Goal: Transaction & Acquisition: Subscribe to service/newsletter

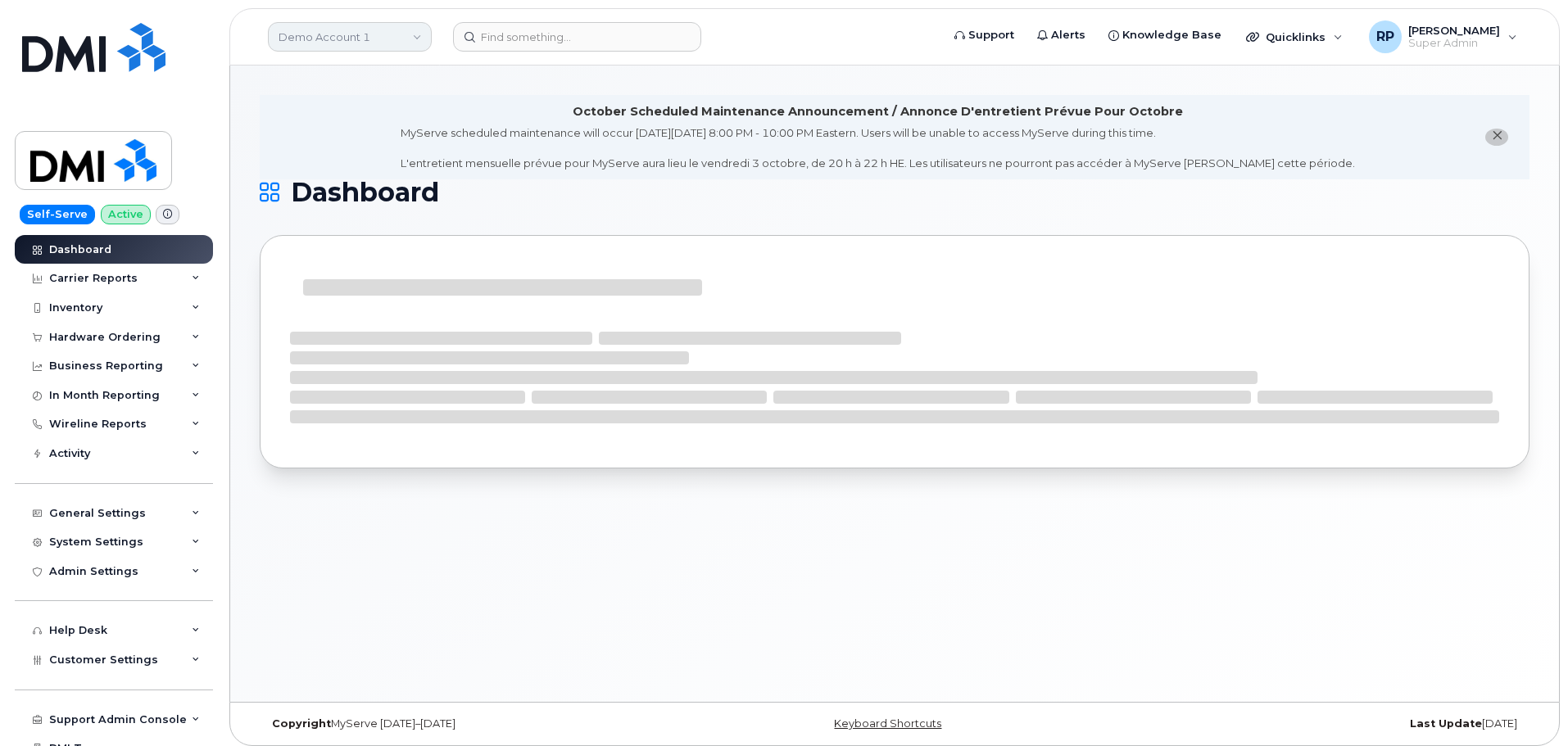
click at [350, 22] on link "Demo Account 1" at bounding box center [349, 37] width 163 height 29
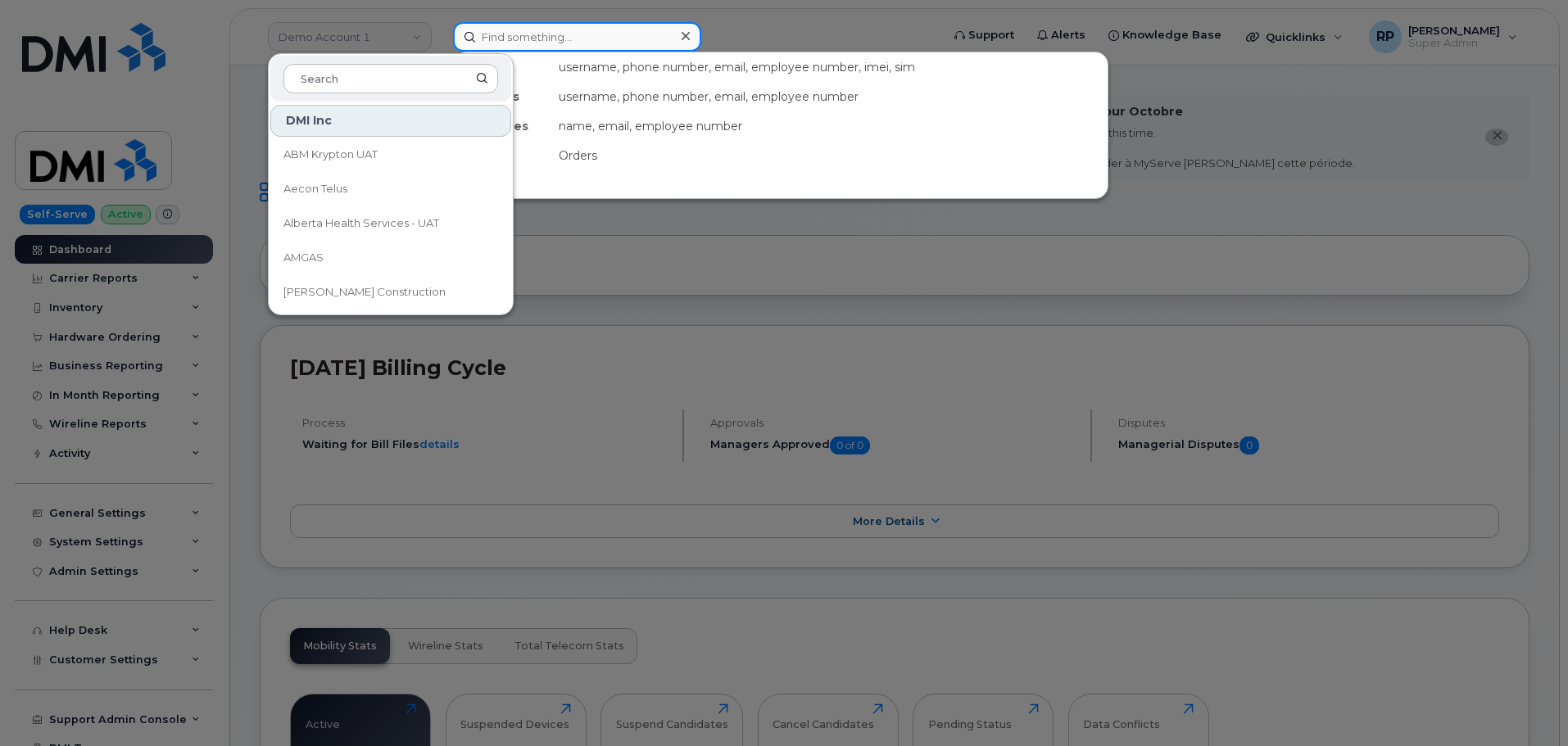
click at [544, 40] on input at bounding box center [577, 37] width 248 height 29
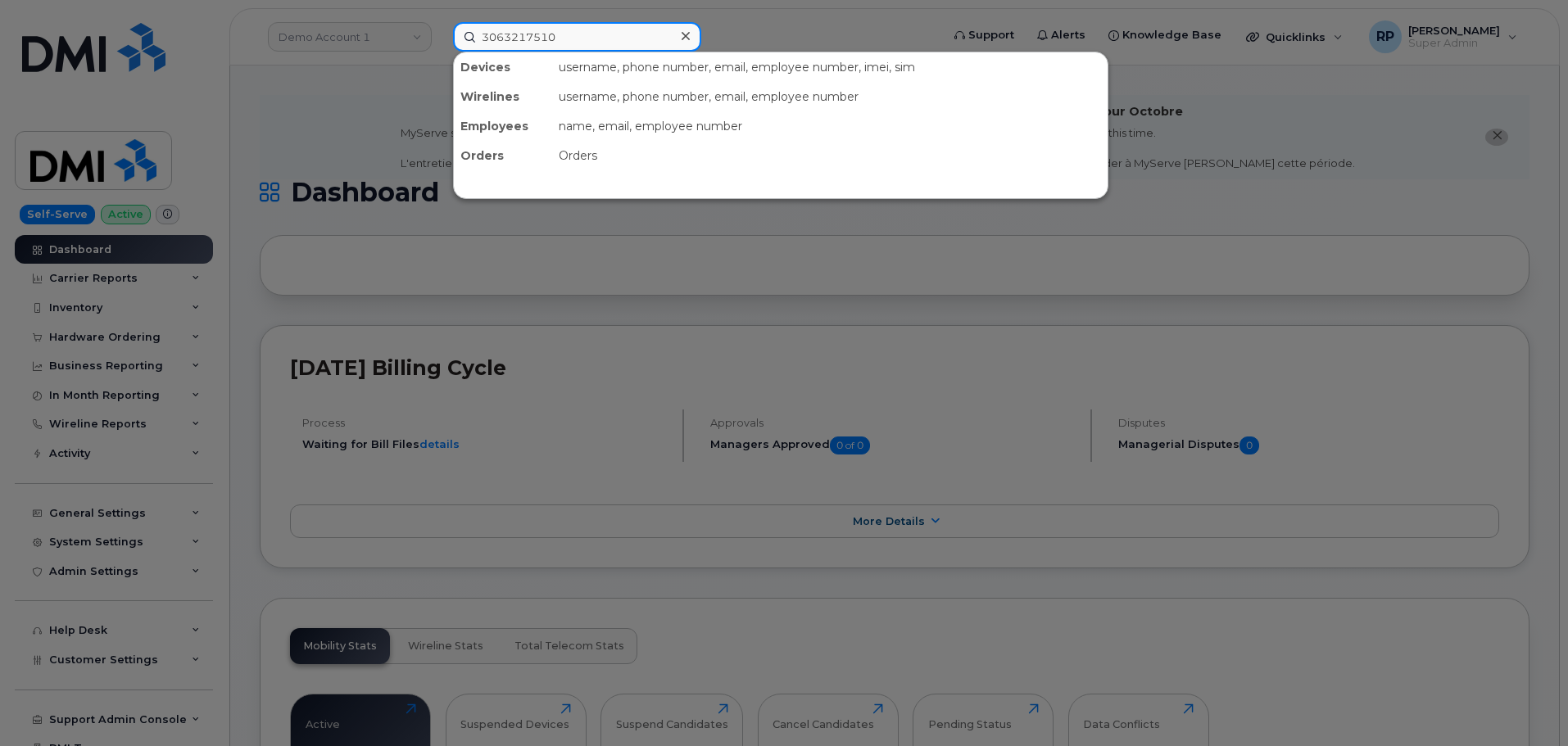
type input "3063217510"
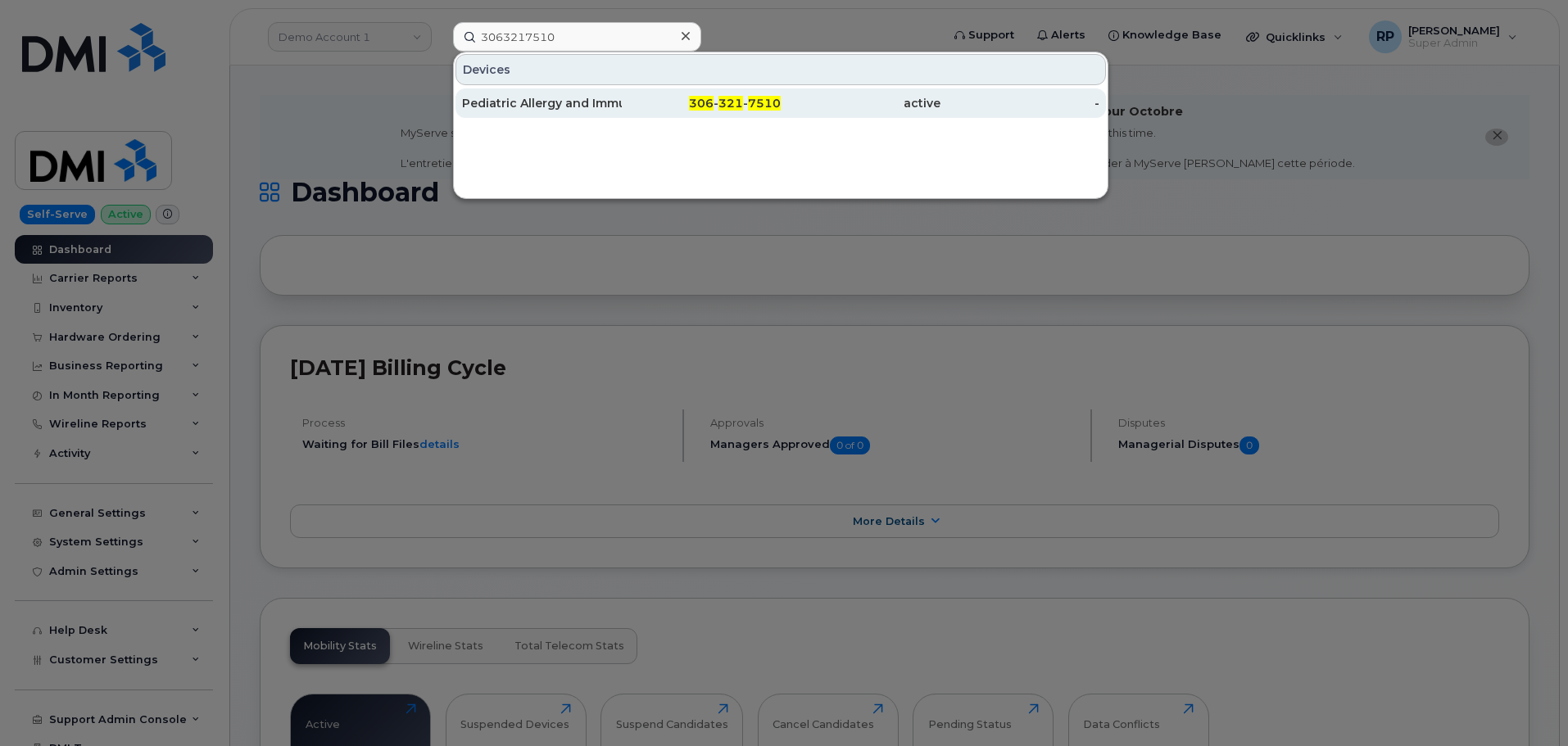
click at [524, 97] on div "Pediatric Allergy and Immunology Program" at bounding box center [542, 103] width 160 height 16
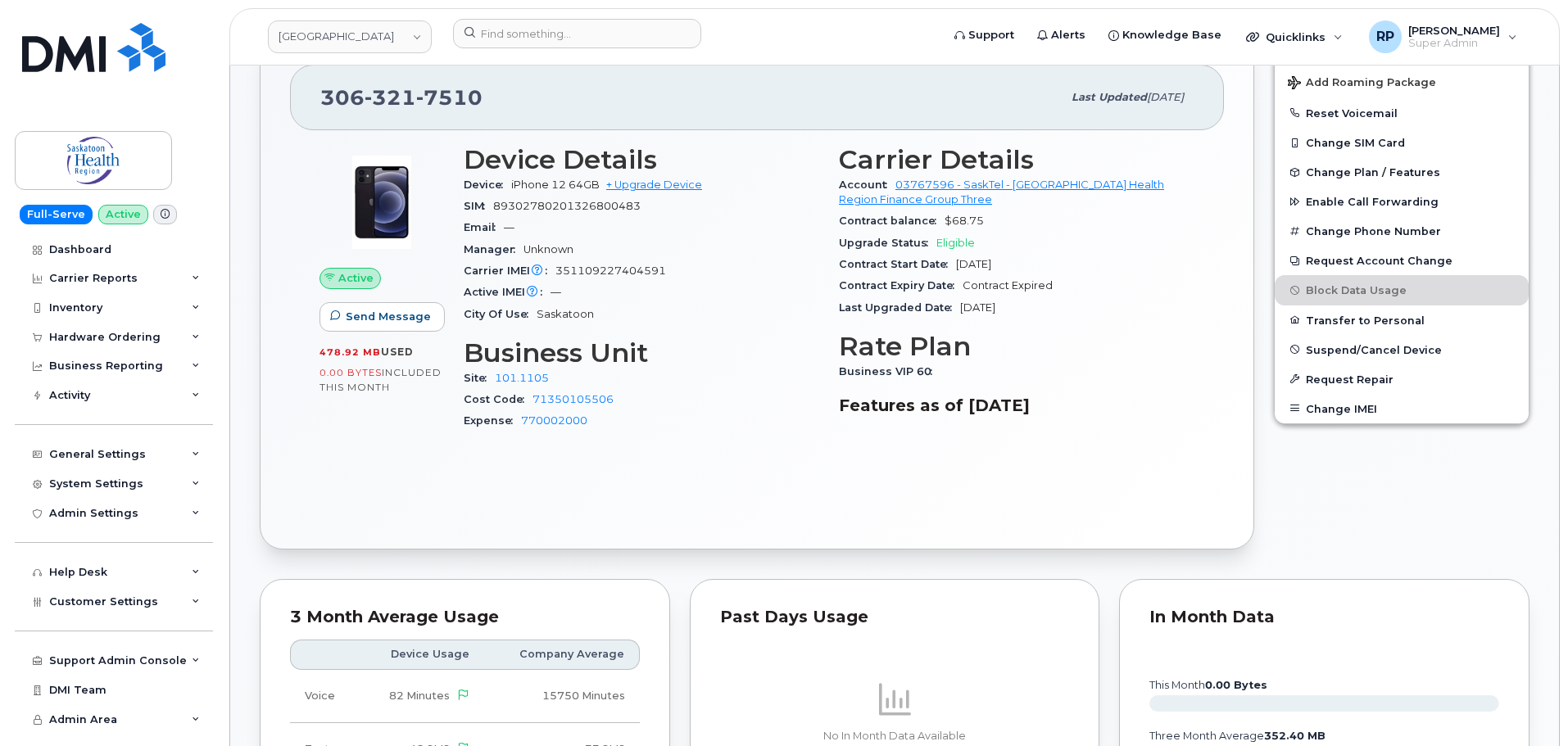
scroll to position [273, 0]
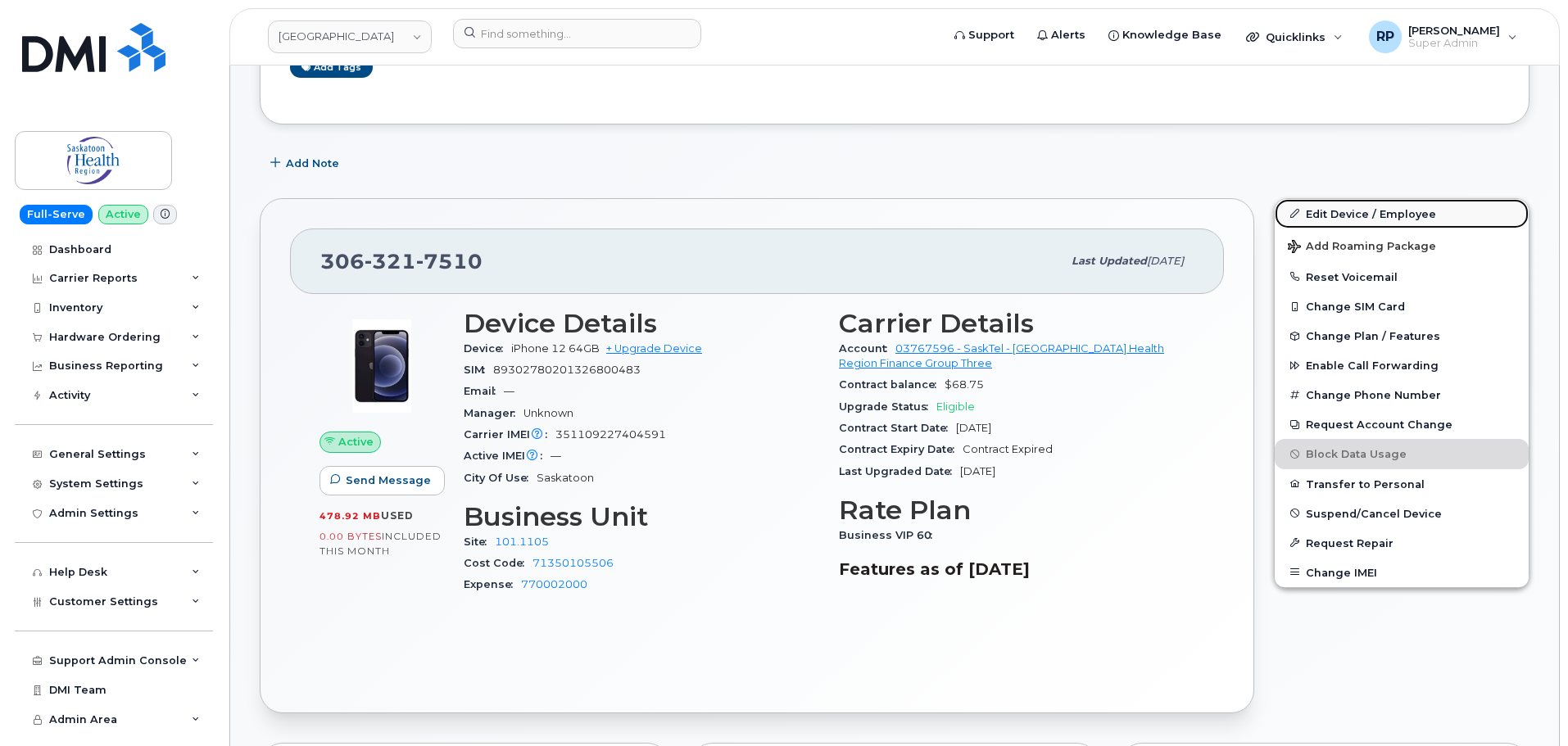
click at [1382, 219] on link "Edit Device / Employee" at bounding box center [1402, 214] width 254 height 29
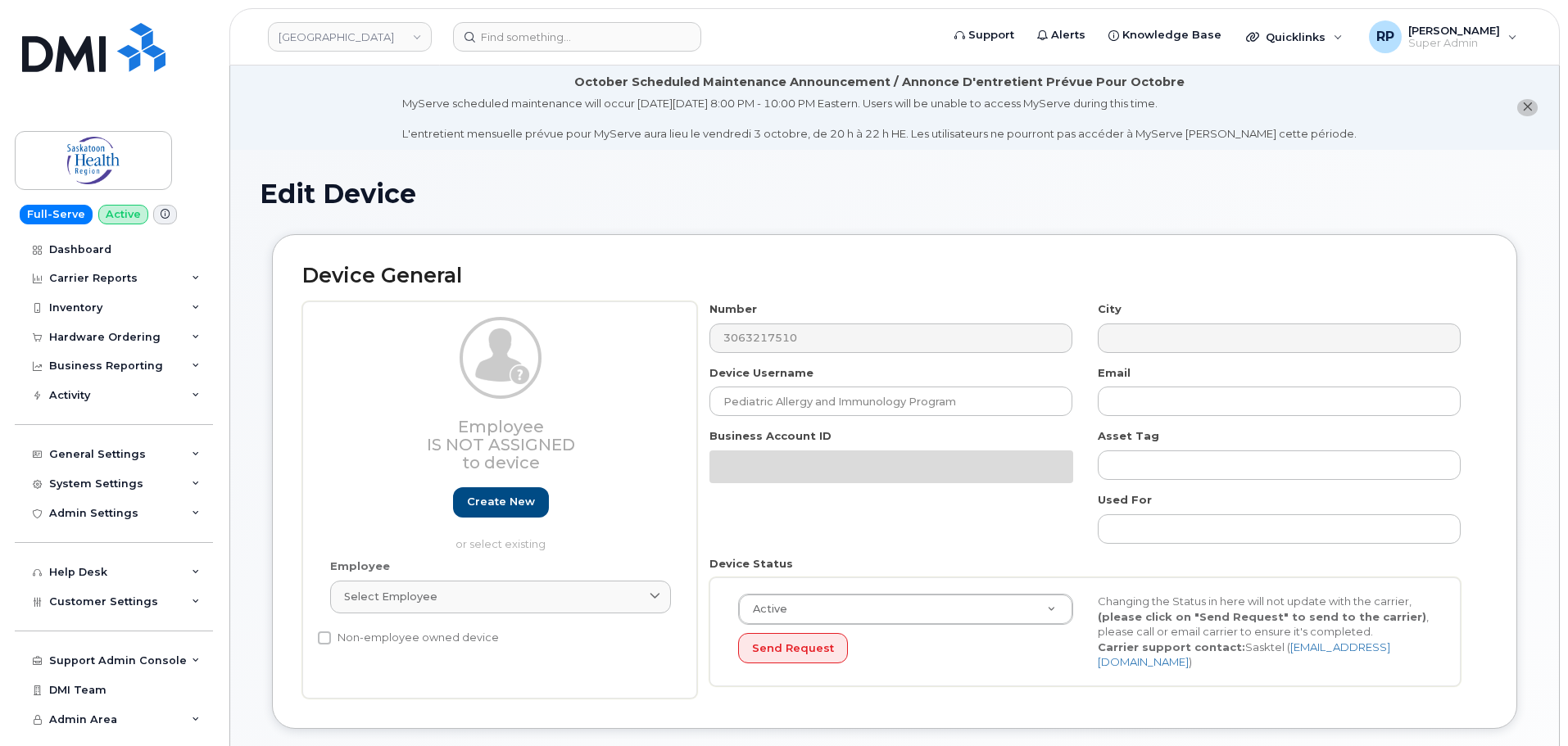
select select "2207559"
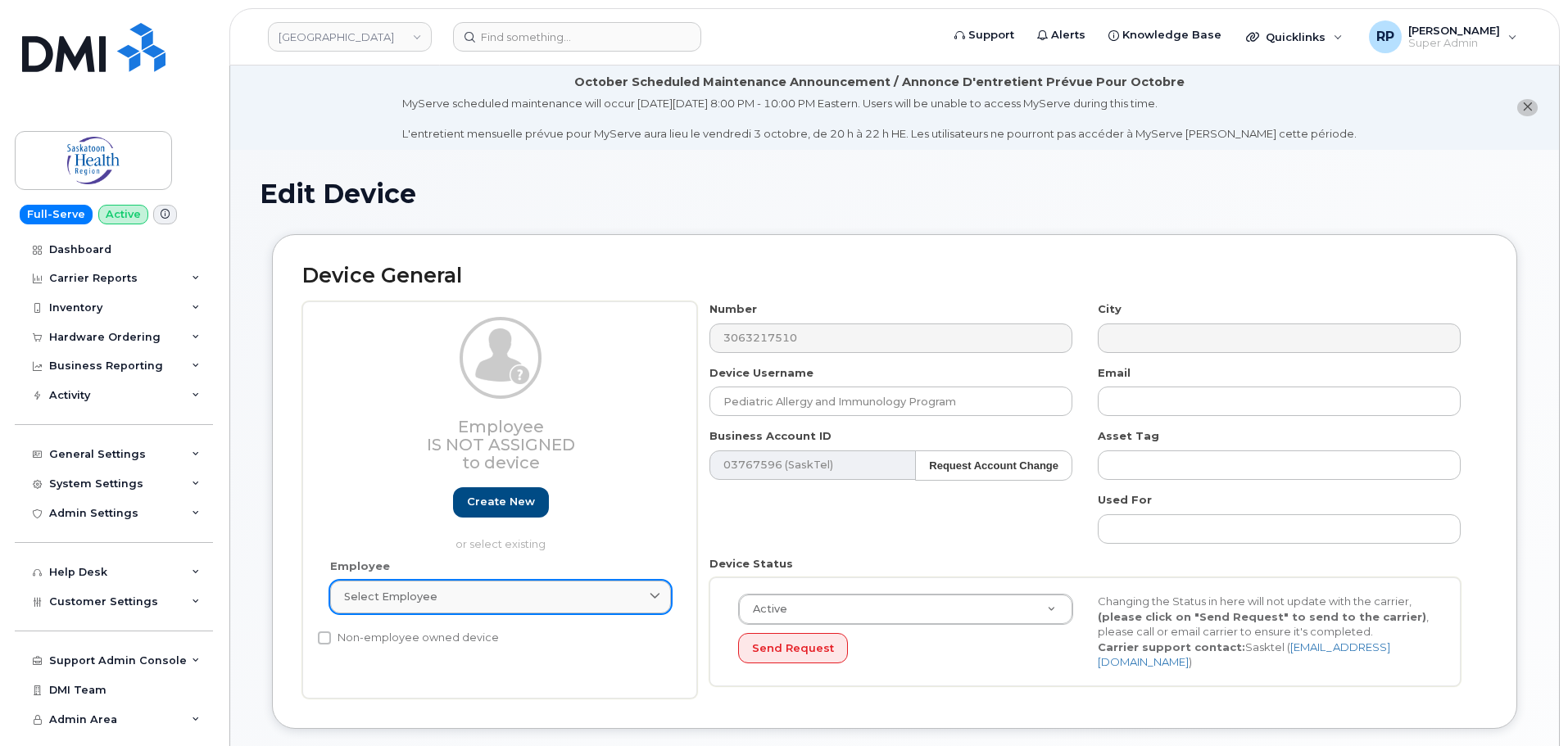
click at [504, 607] on link "Select employee" at bounding box center [501, 597] width 341 height 33
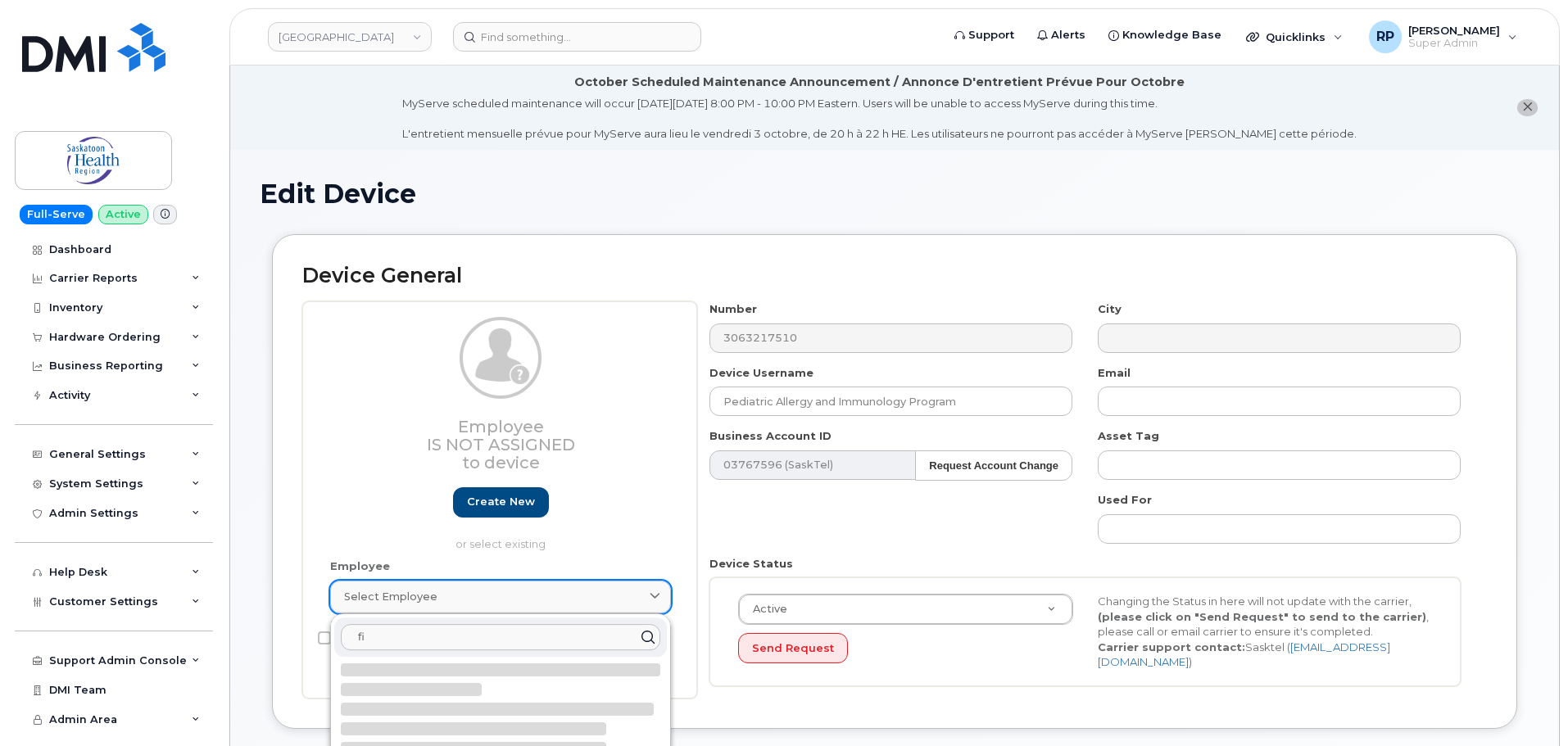
type input "f"
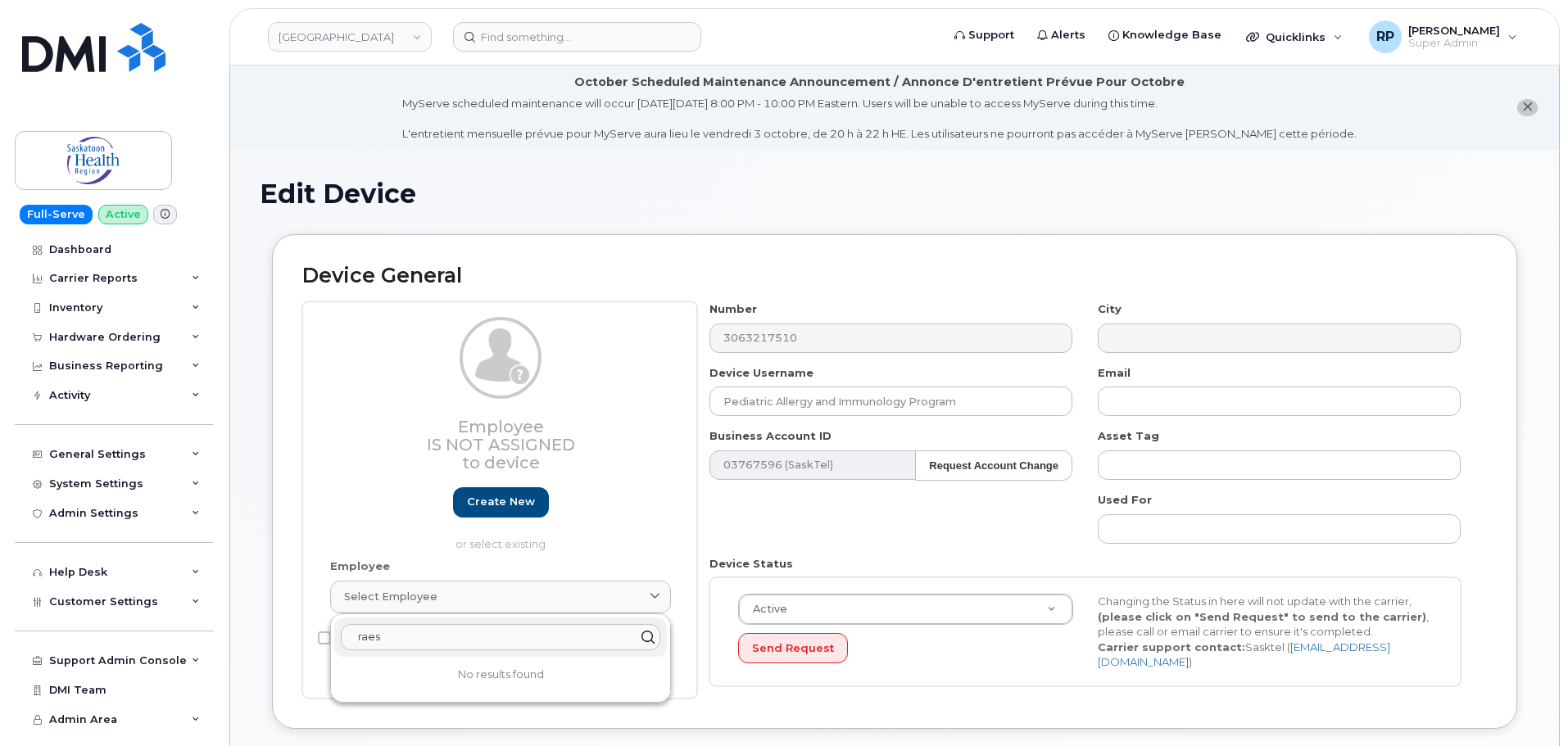
type input "raes"
click at [692, 530] on div "Employee Is not assigned to device Create new or select existing Employee Selec…" at bounding box center [499, 500] width 395 height 397
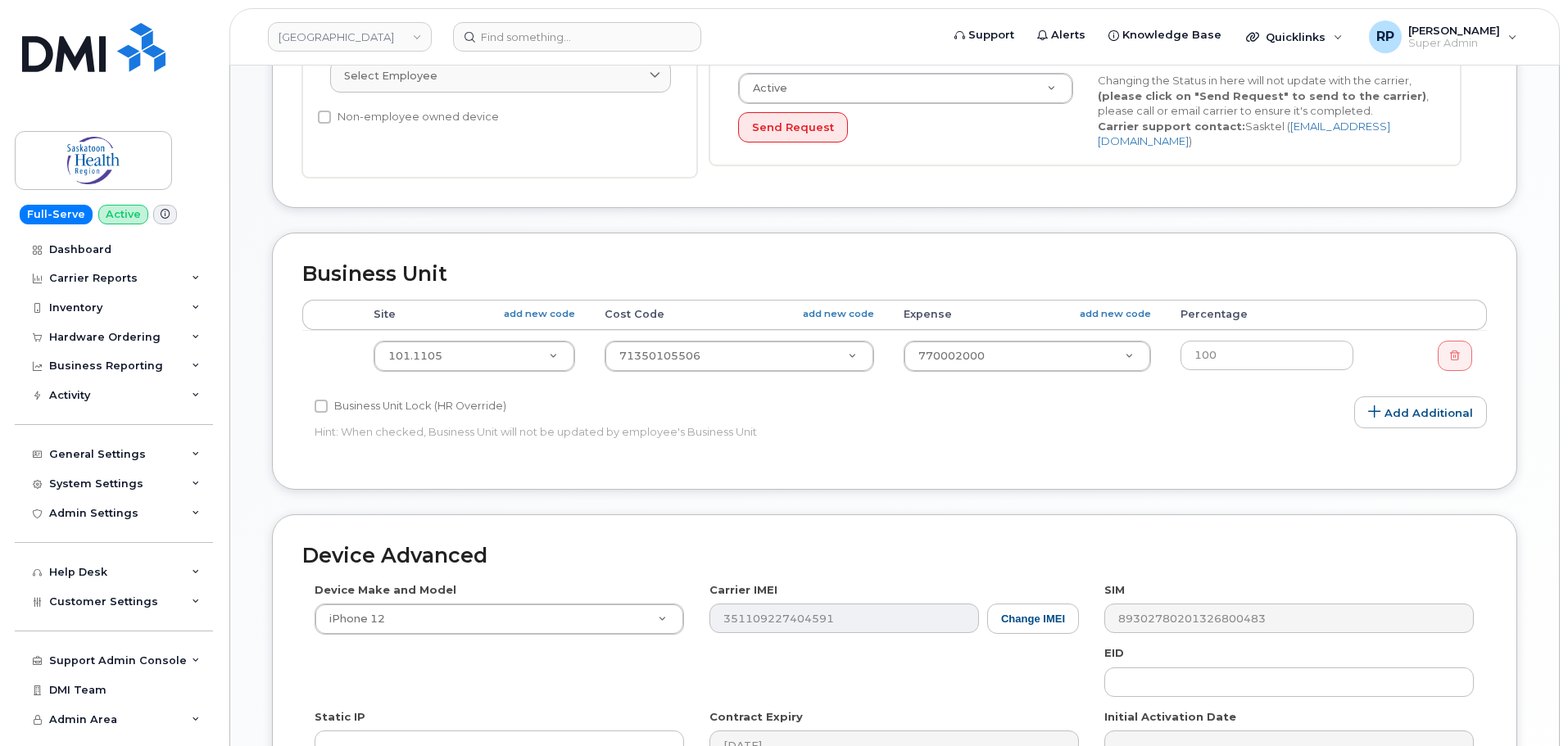
scroll to position [506, 0]
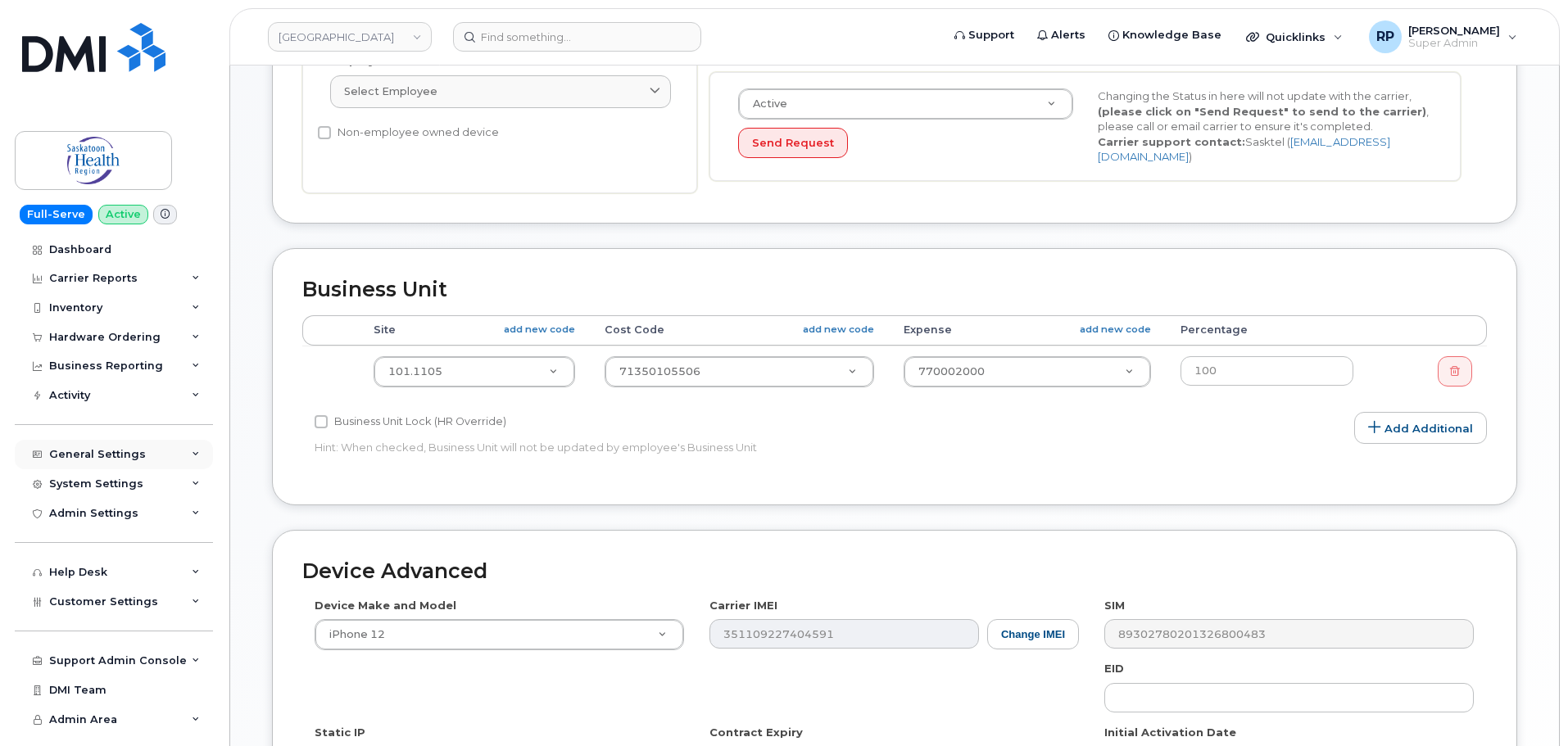
click at [140, 458] on div "General Settings" at bounding box center [114, 454] width 199 height 29
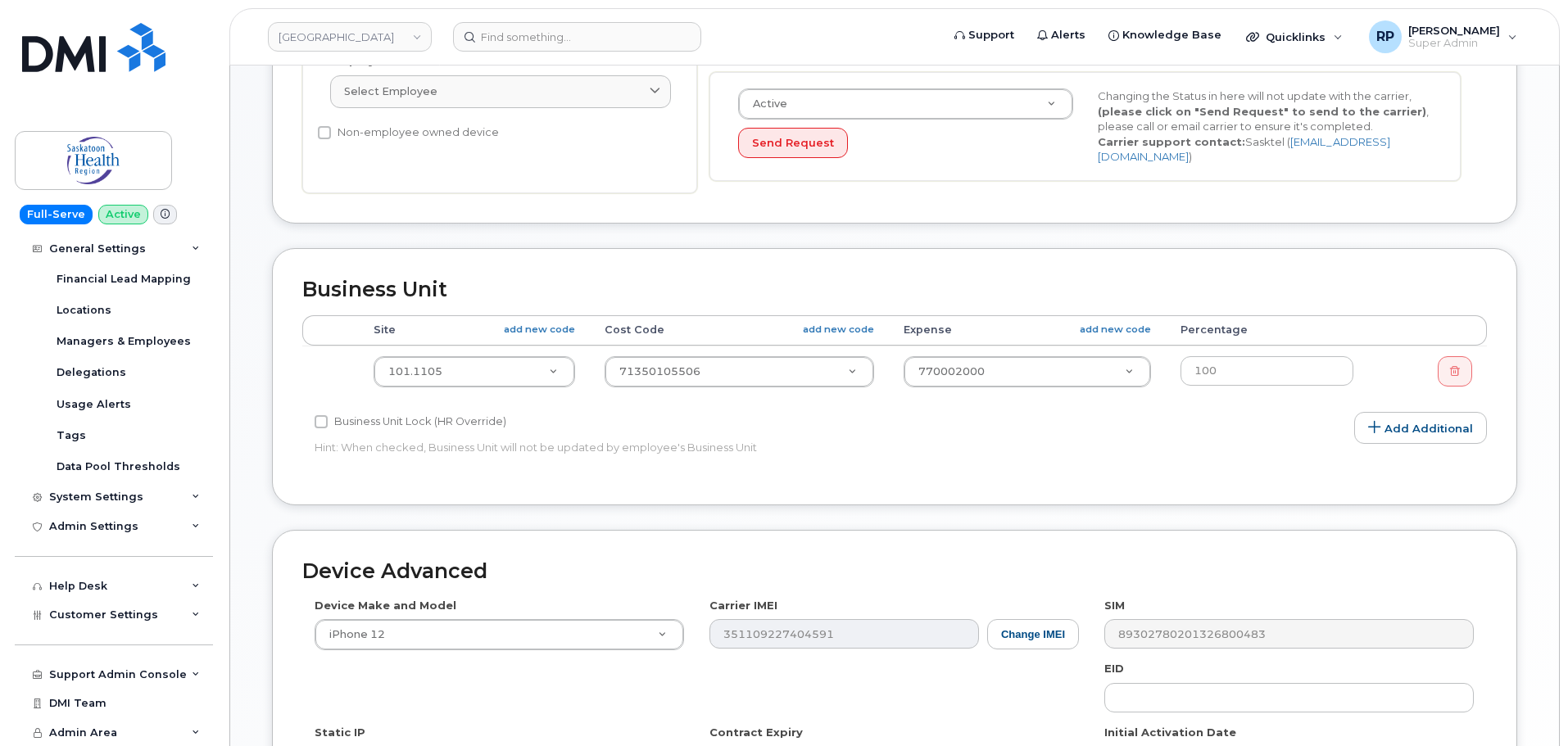
scroll to position [269, 0]
click at [123, 496] on div "System Settings" at bounding box center [96, 495] width 94 height 13
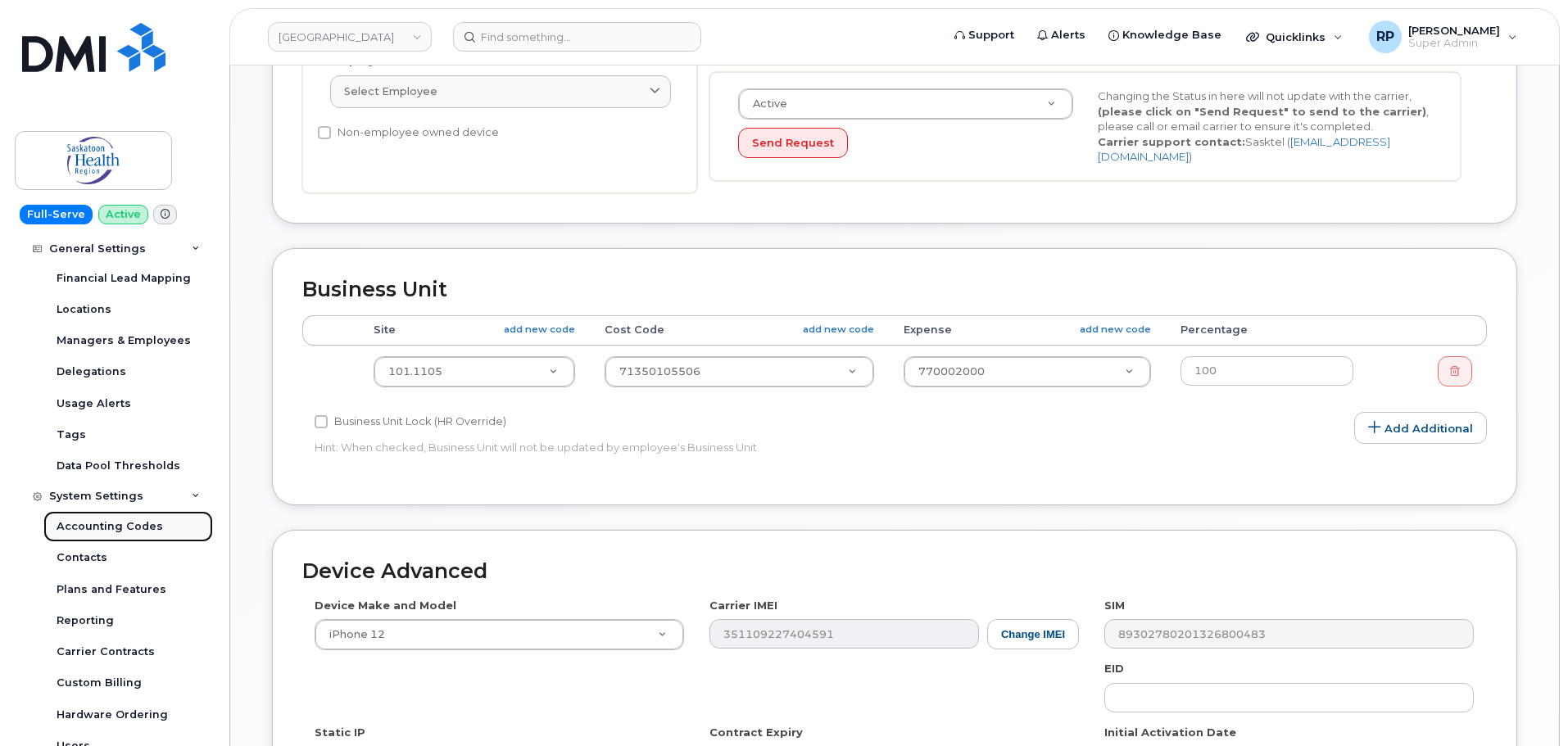
click at [121, 528] on div "Accounting Codes" at bounding box center [110, 526] width 106 height 15
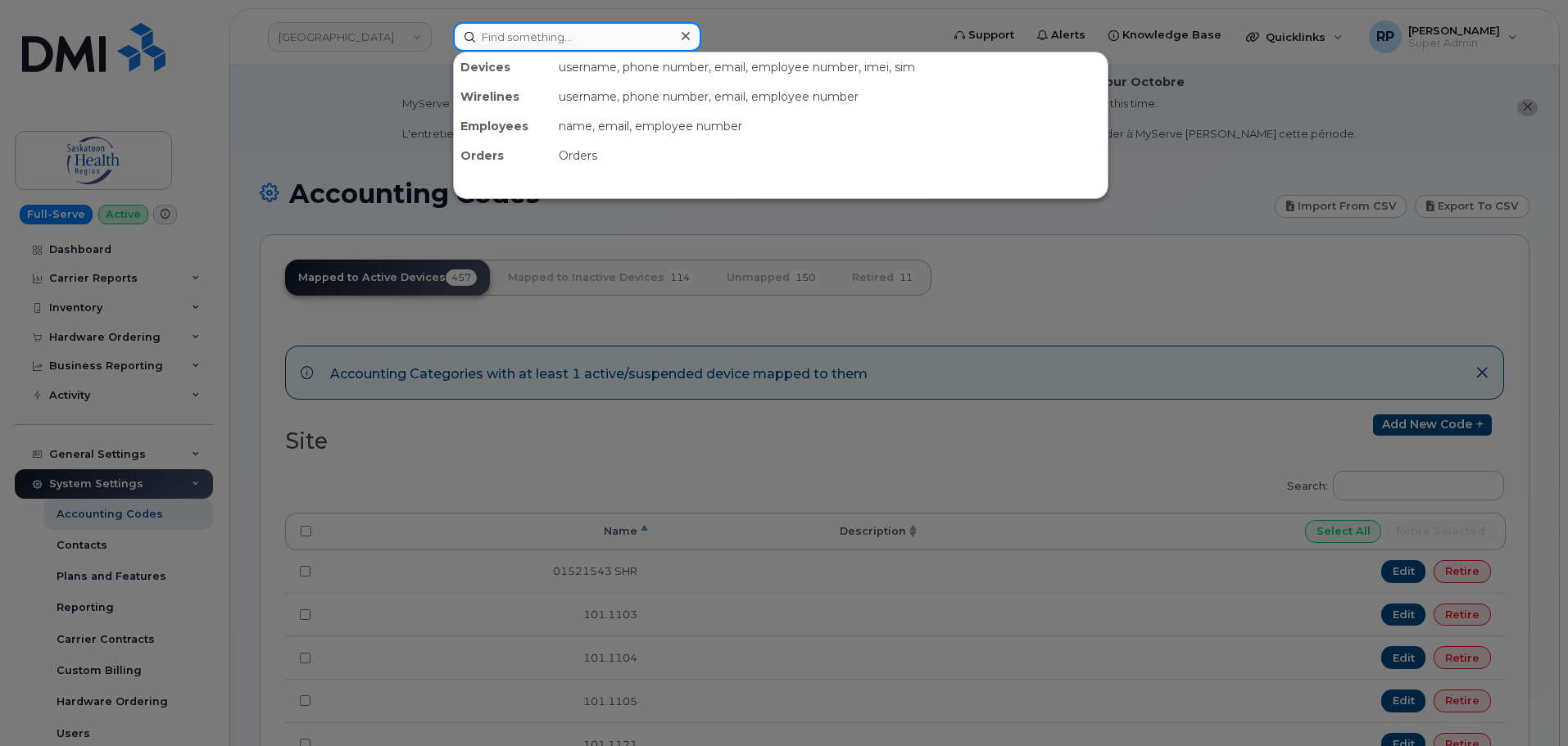
click at [484, 44] on input at bounding box center [577, 37] width 248 height 29
type input "3063217510"
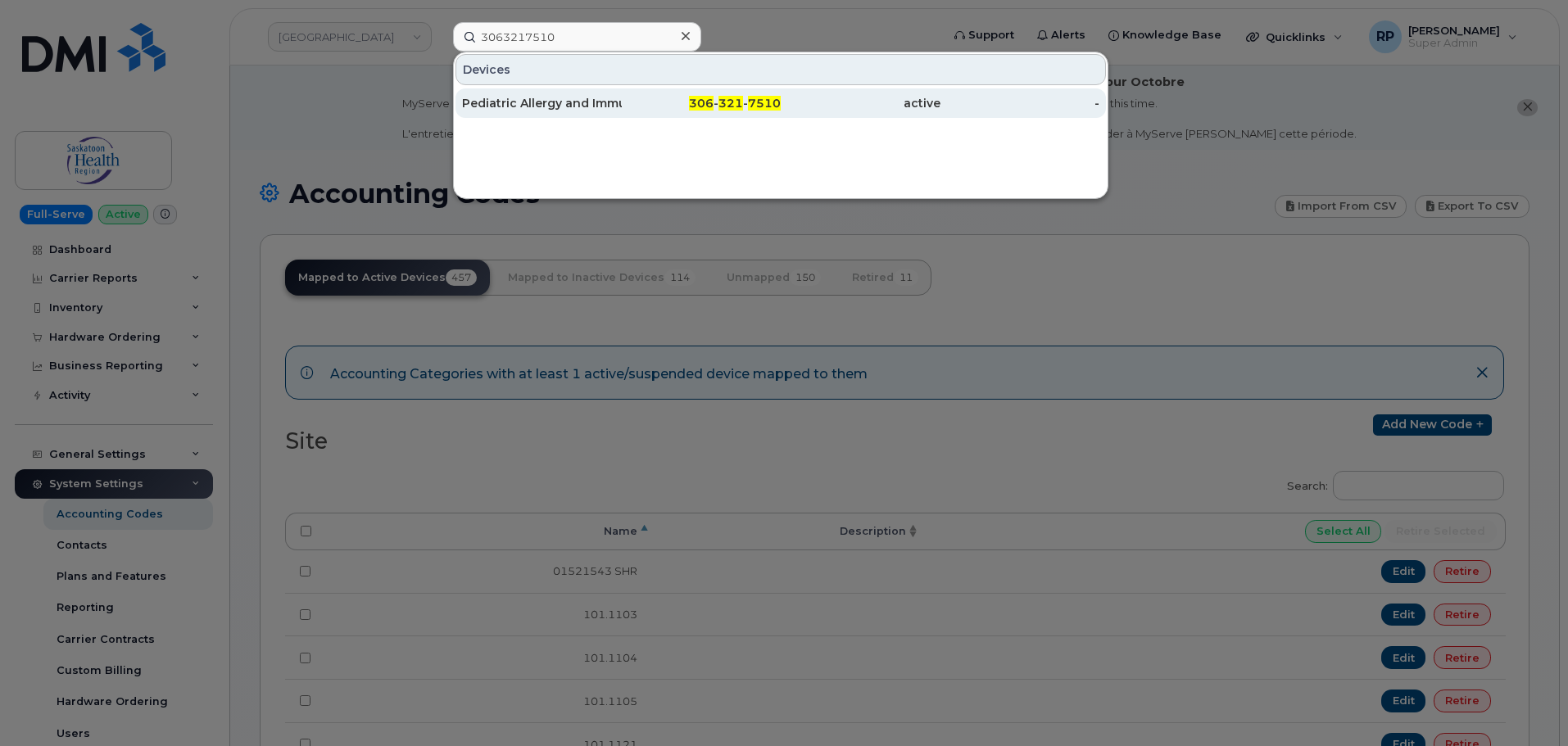
click at [569, 111] on div "Pediatric Allergy and Immunology Program" at bounding box center [542, 103] width 160 height 29
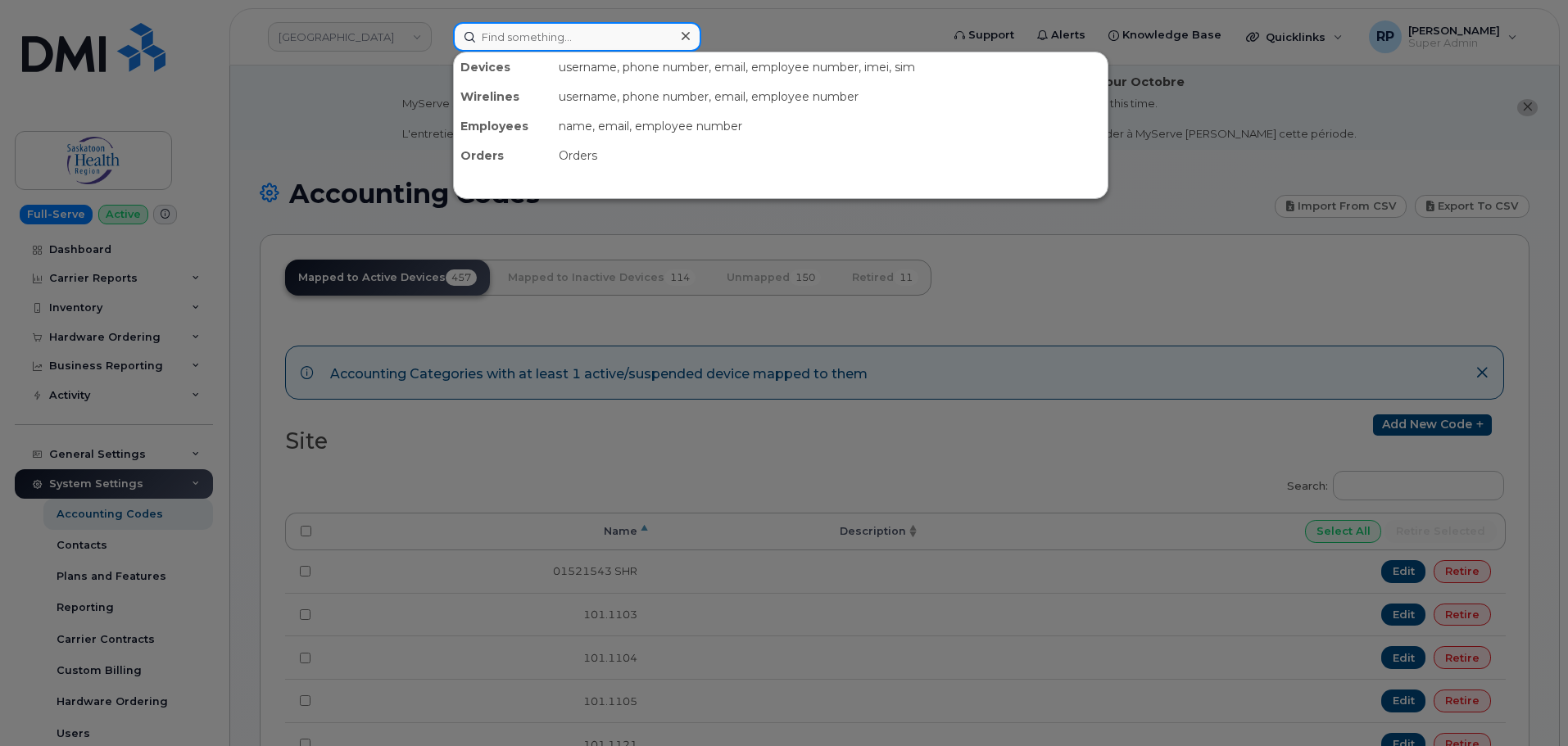
click at [507, 36] on input at bounding box center [577, 37] width 248 height 29
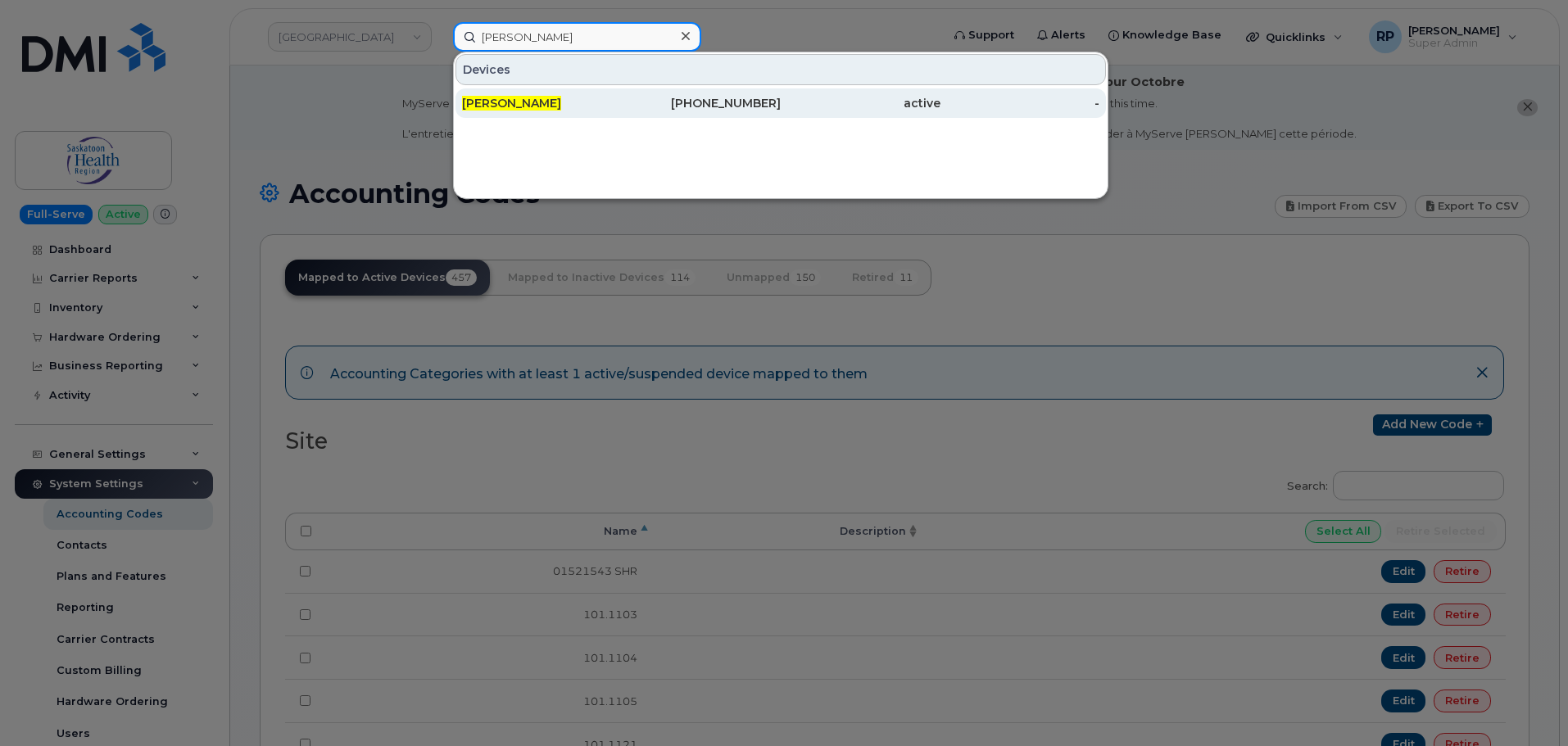
type input "fiona raes"
click at [540, 100] on div "Fiona Raes" at bounding box center [542, 103] width 160 height 16
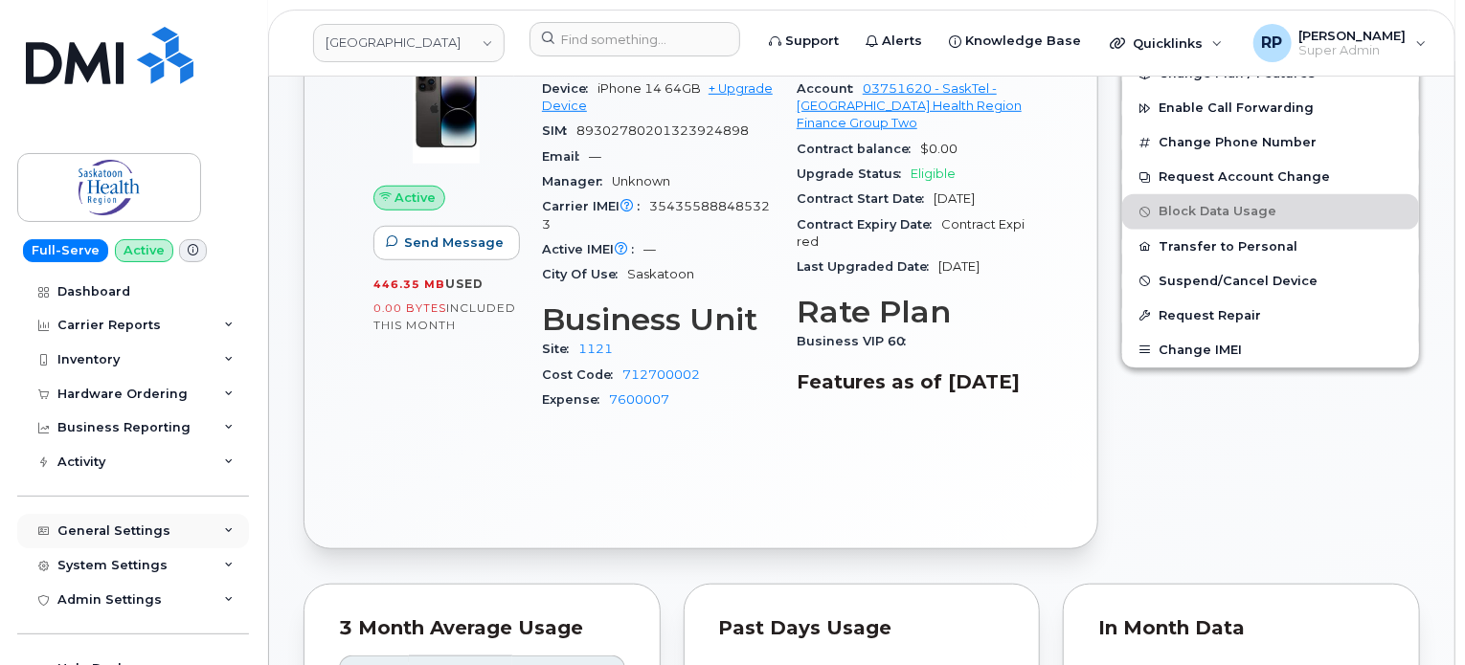
scroll to position [159, 0]
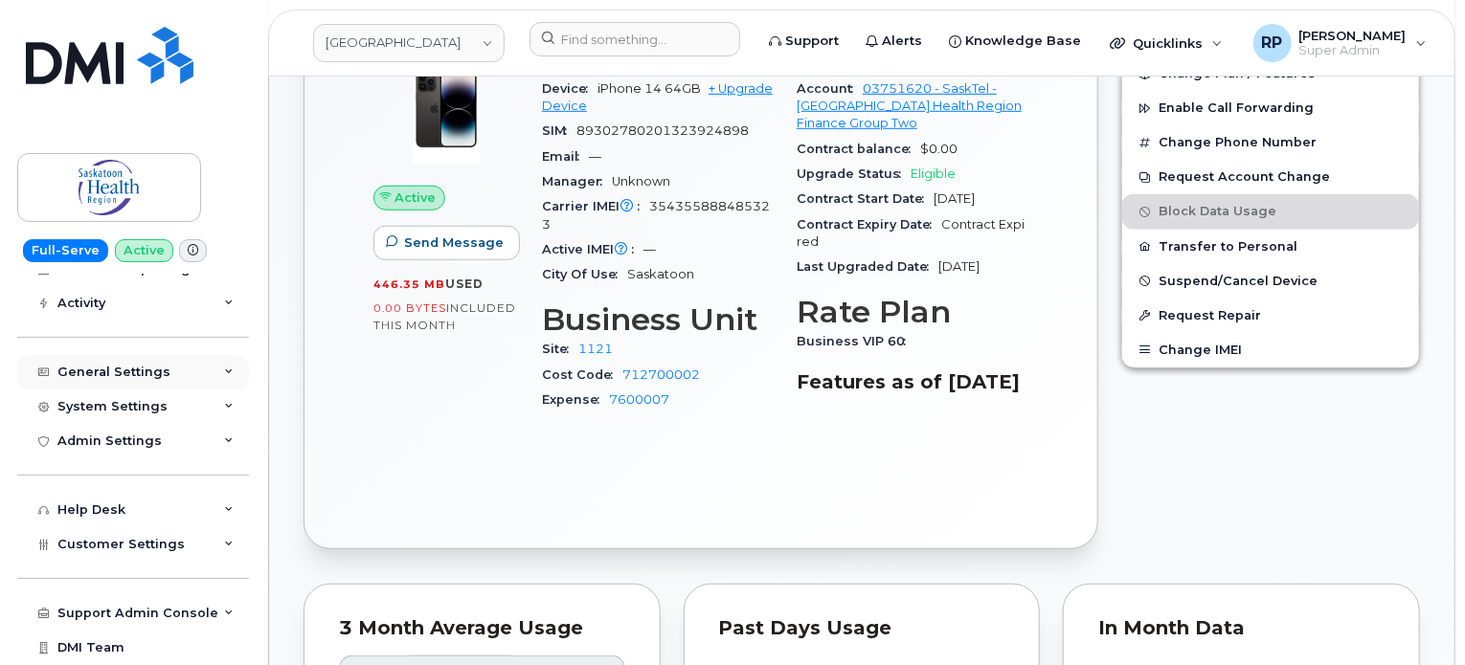
click at [129, 382] on div "General Settings" at bounding box center [133, 372] width 232 height 34
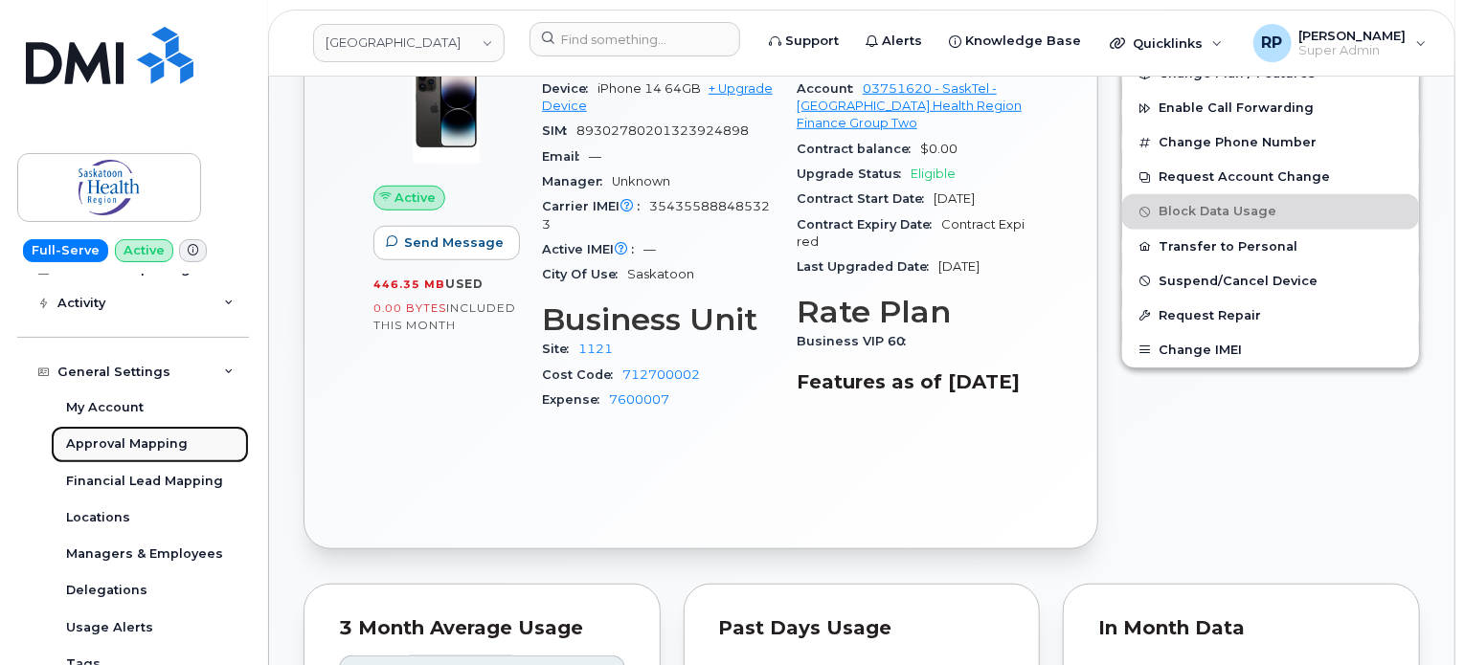
click at [136, 451] on div "Approval Mapping" at bounding box center [127, 444] width 122 height 17
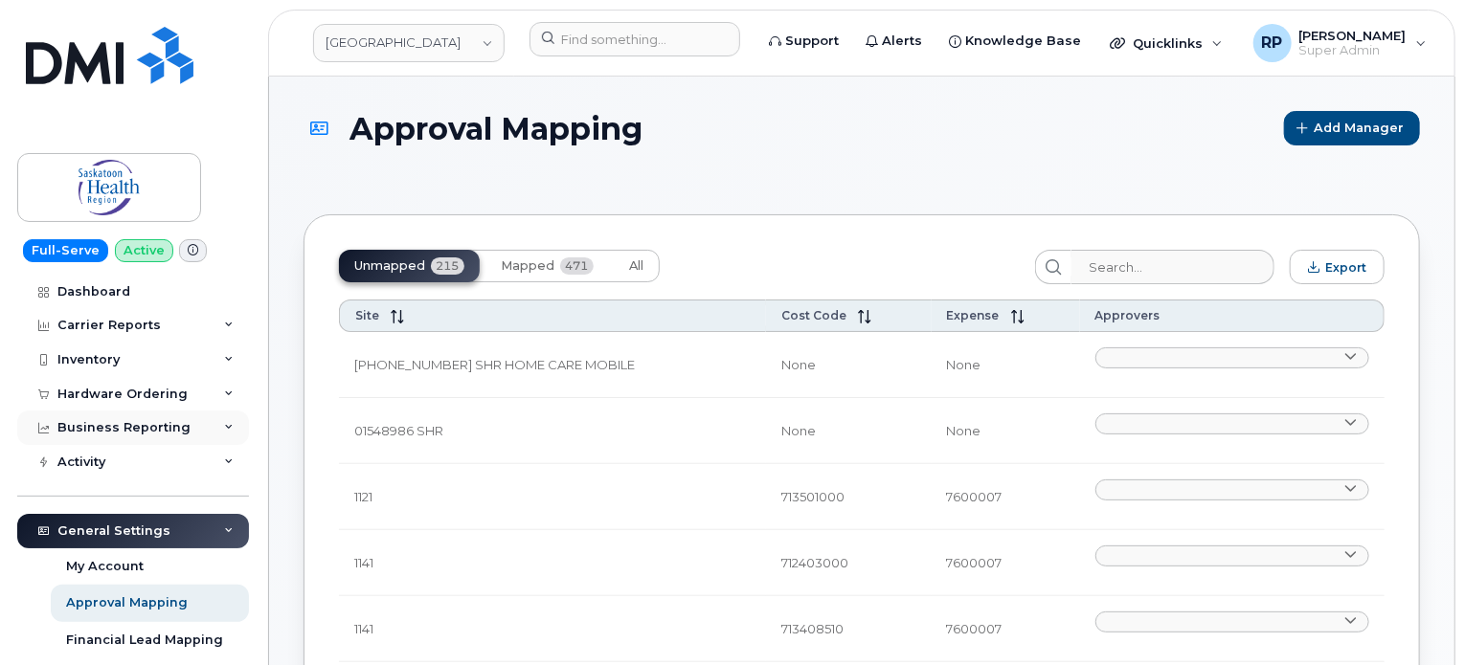
click at [135, 424] on div "Business Reporting" at bounding box center [123, 427] width 133 height 15
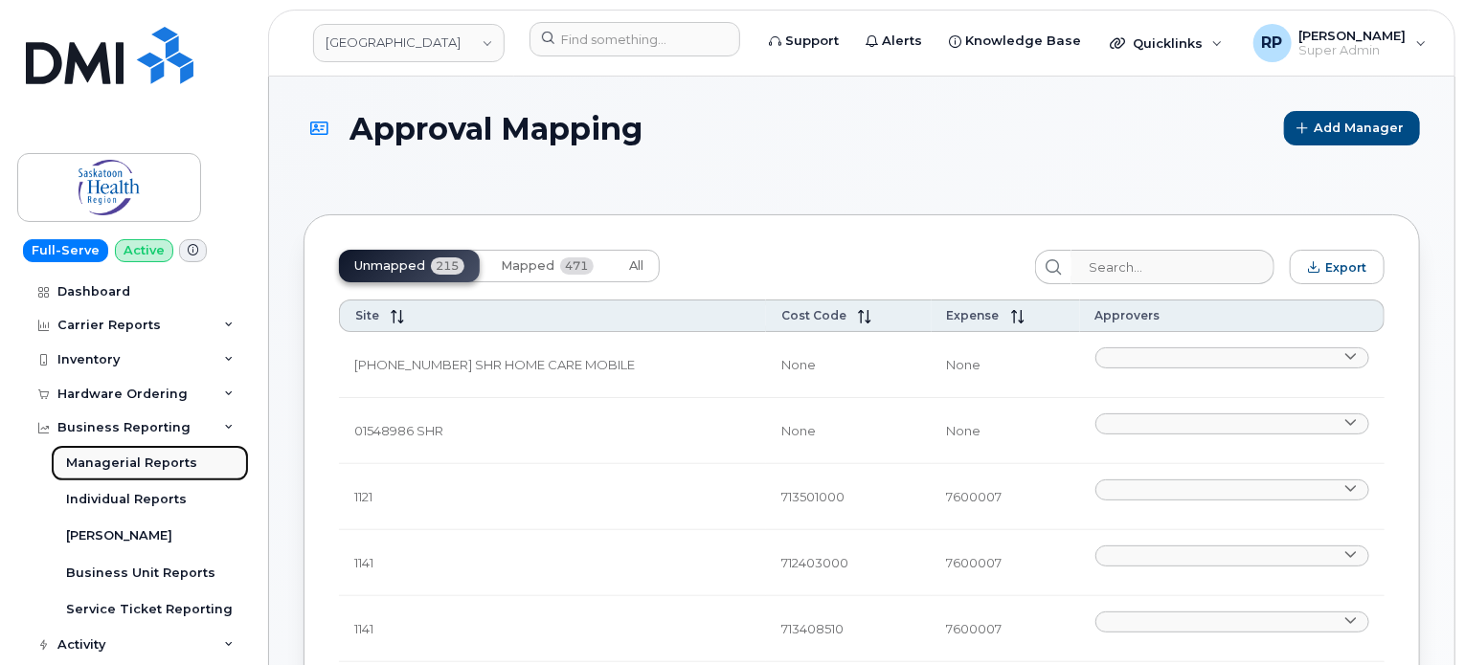
click at [128, 464] on div "Managerial Reports" at bounding box center [131, 463] width 131 height 17
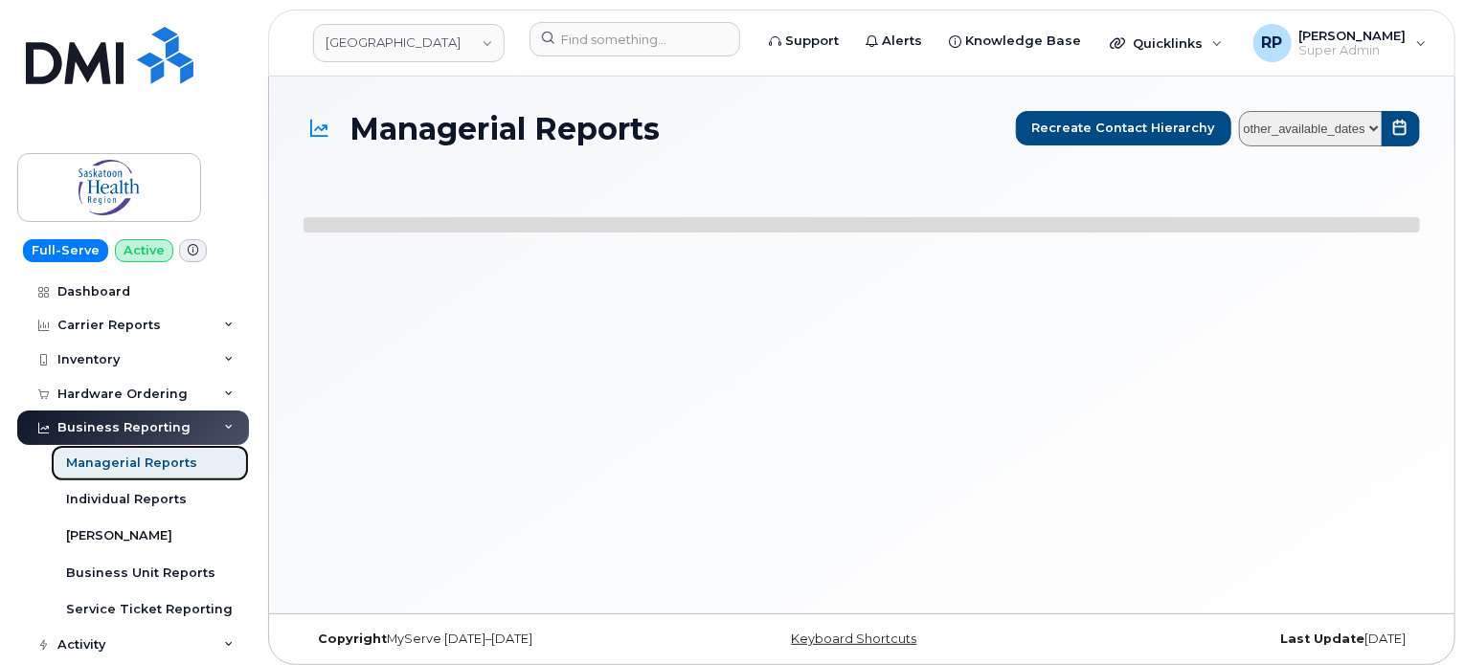
select select
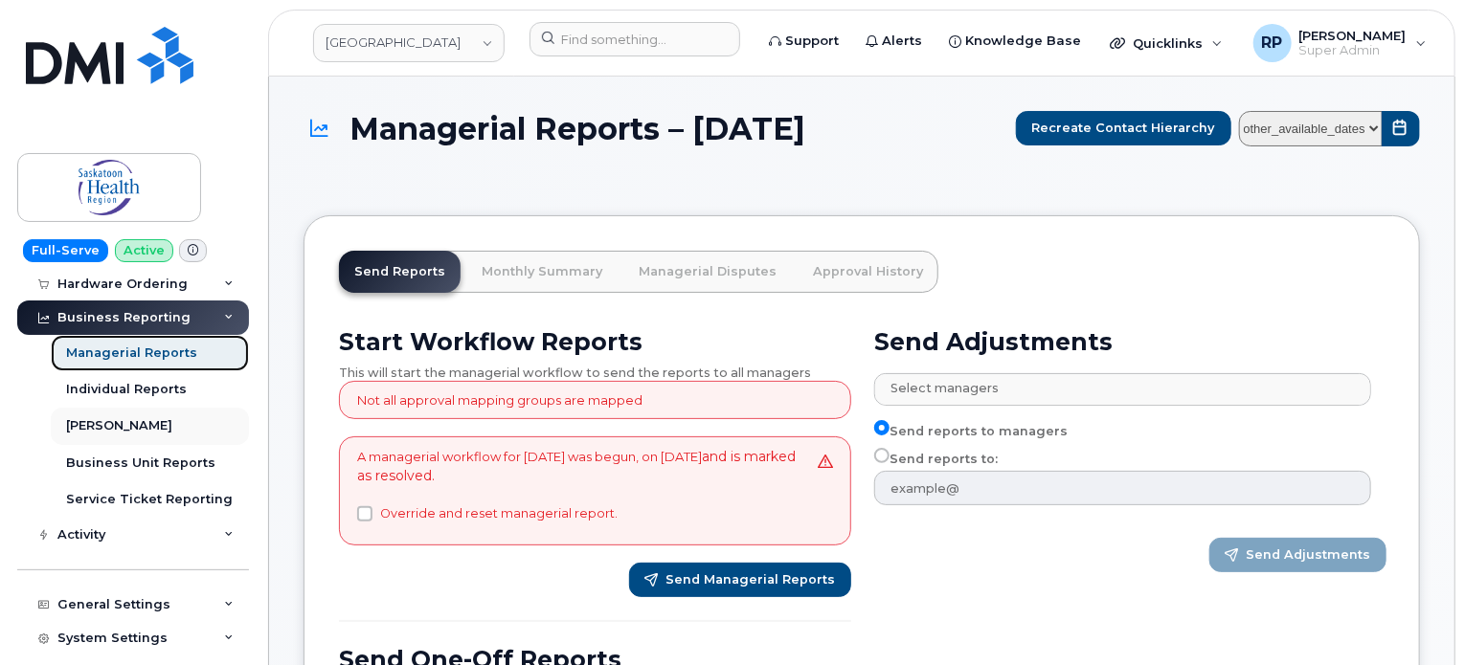
scroll to position [159, 0]
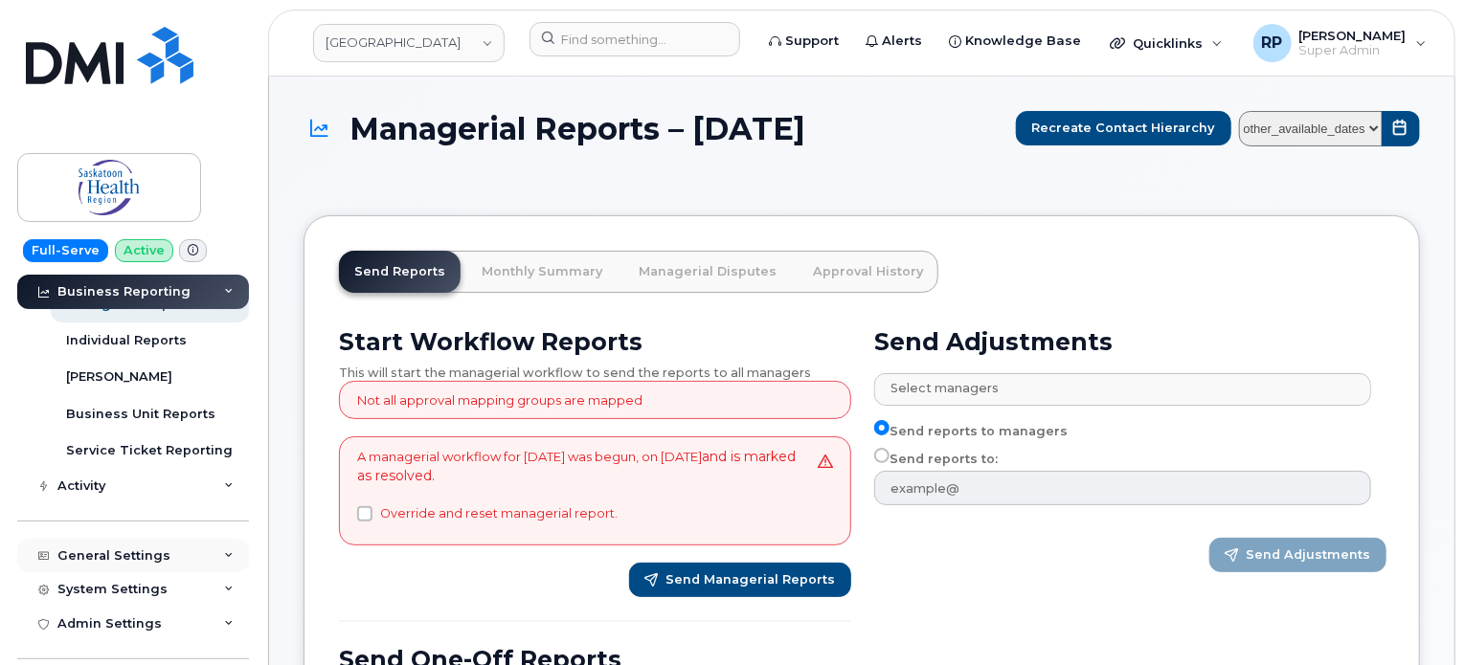
click at [111, 550] on div "General Settings" at bounding box center [113, 556] width 113 height 15
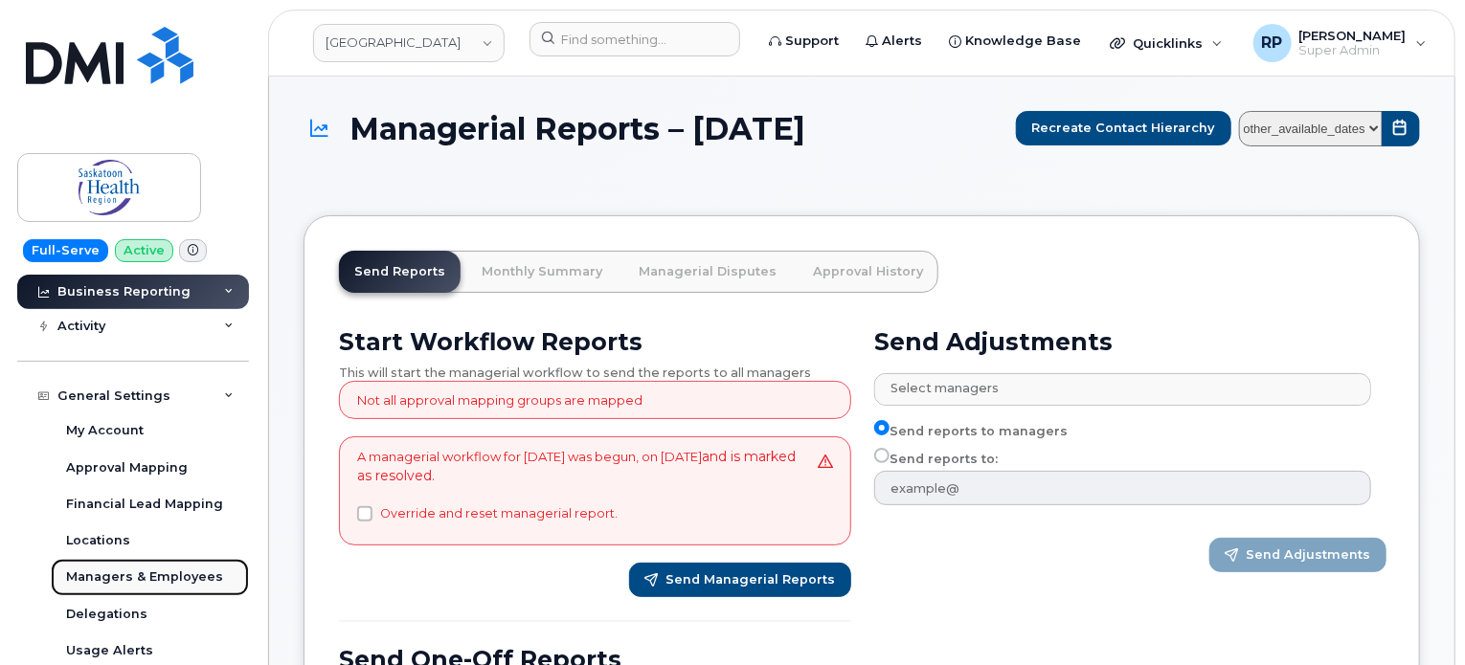
click at [123, 576] on div "Managers & Employees" at bounding box center [144, 577] width 157 height 17
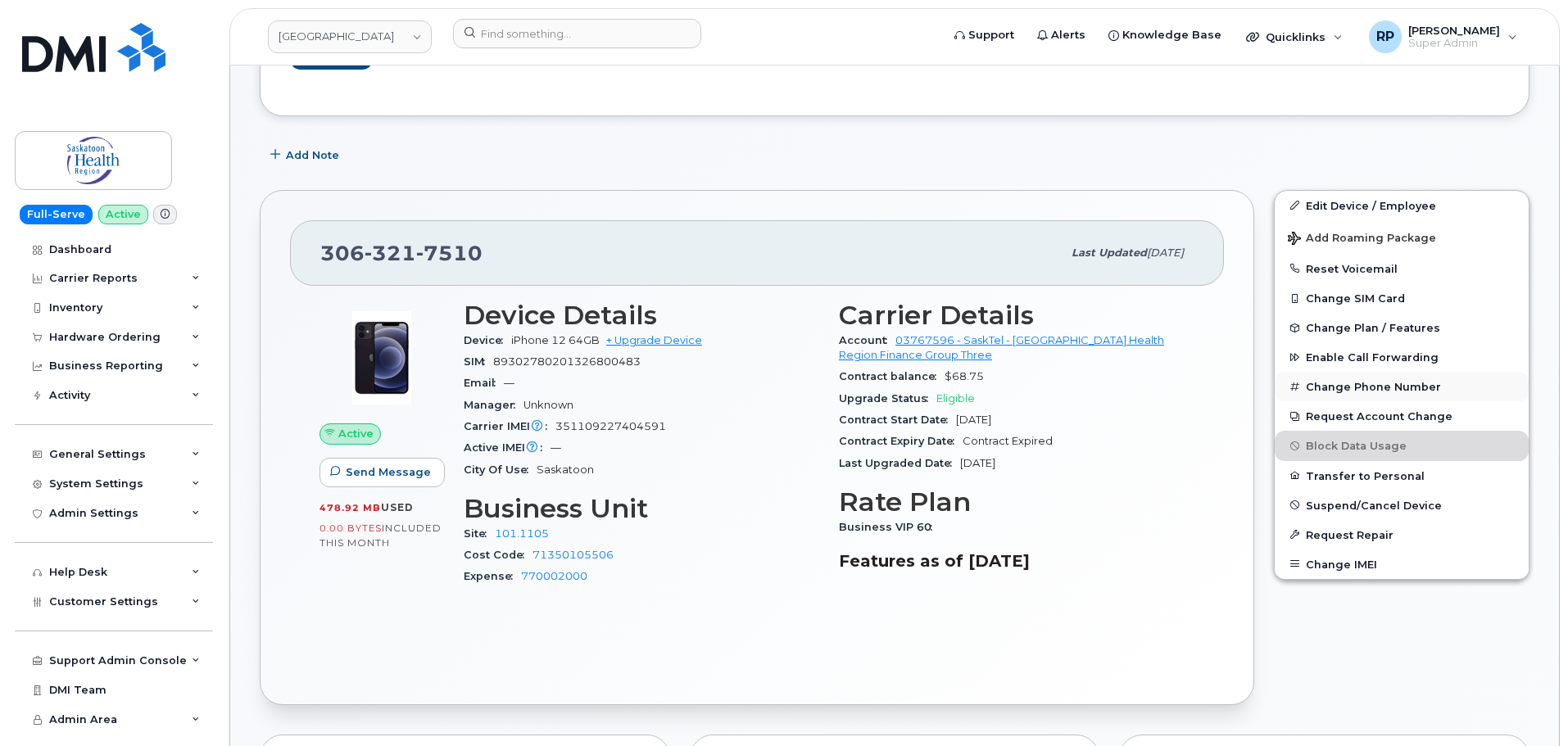
scroll to position [273, 0]
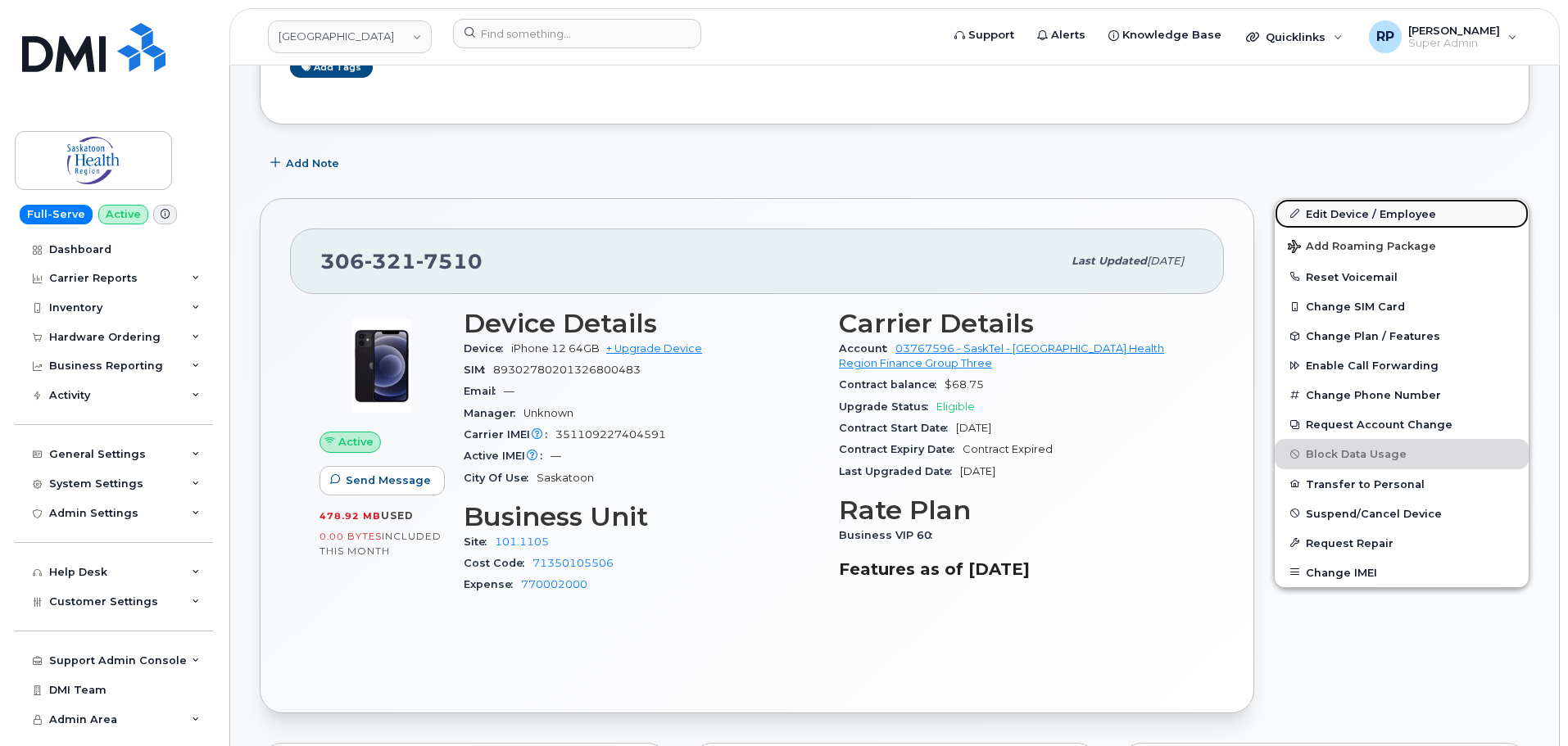
click at [1329, 209] on link "Edit Device / Employee" at bounding box center [1402, 214] width 254 height 29
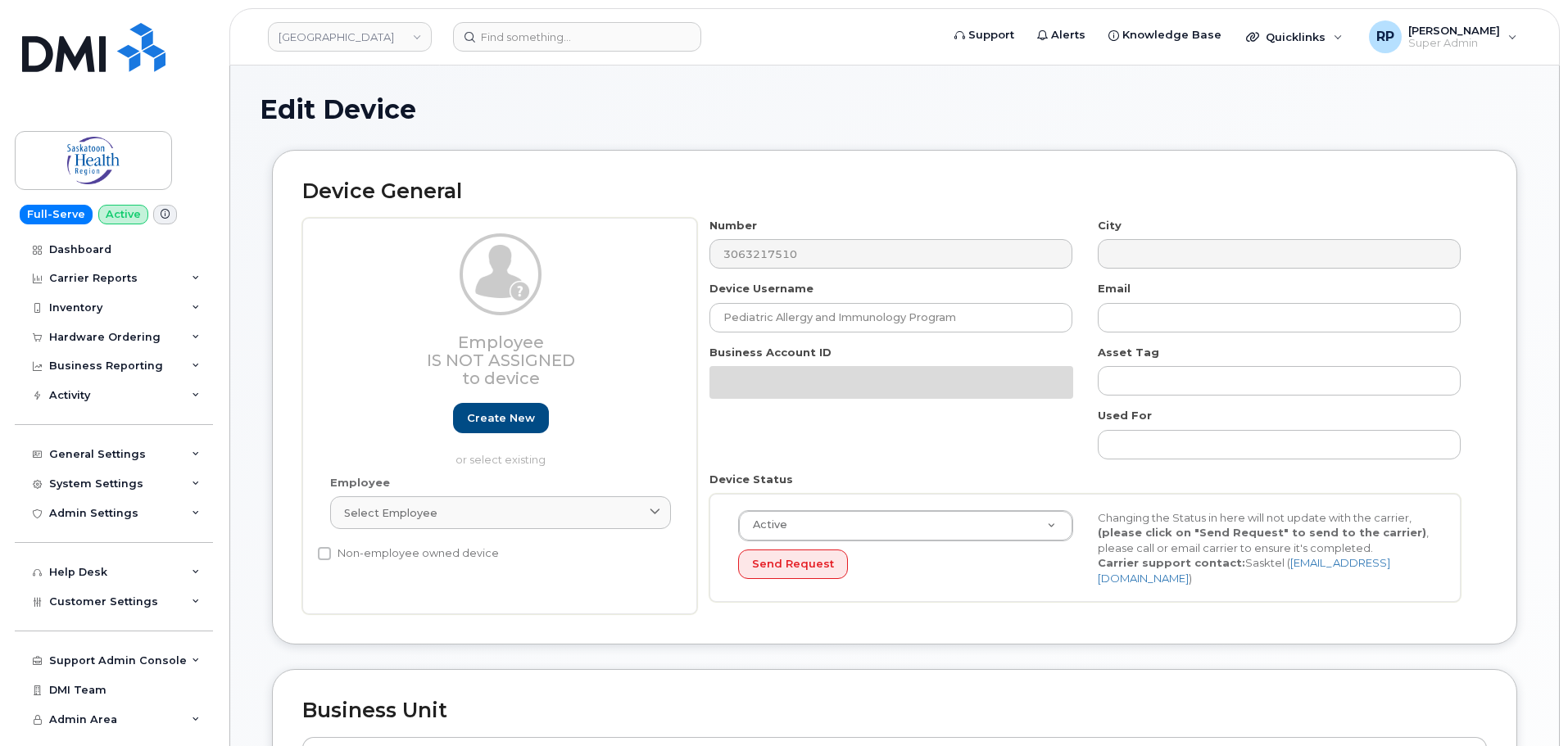
select select "2207559"
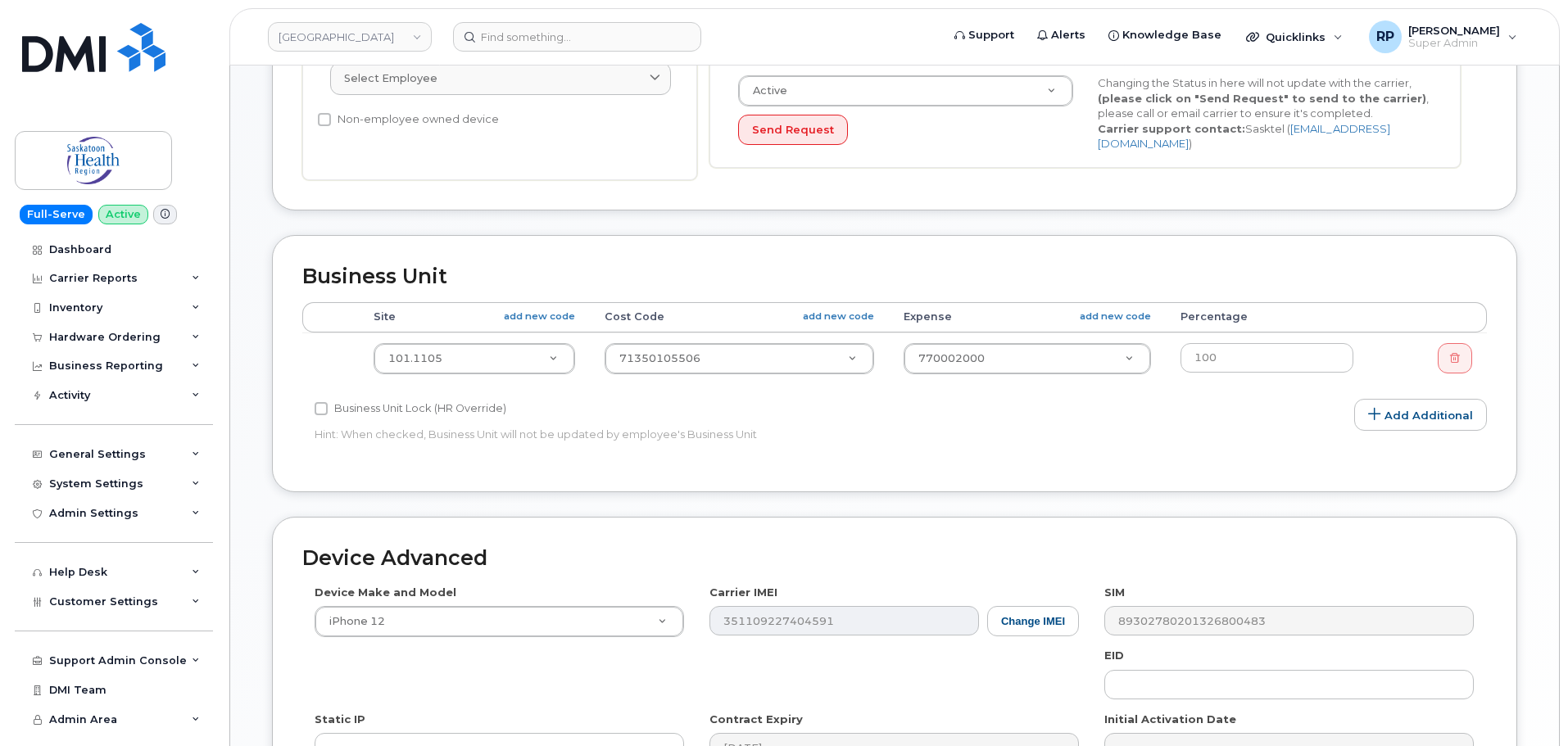
scroll to position [547, 0]
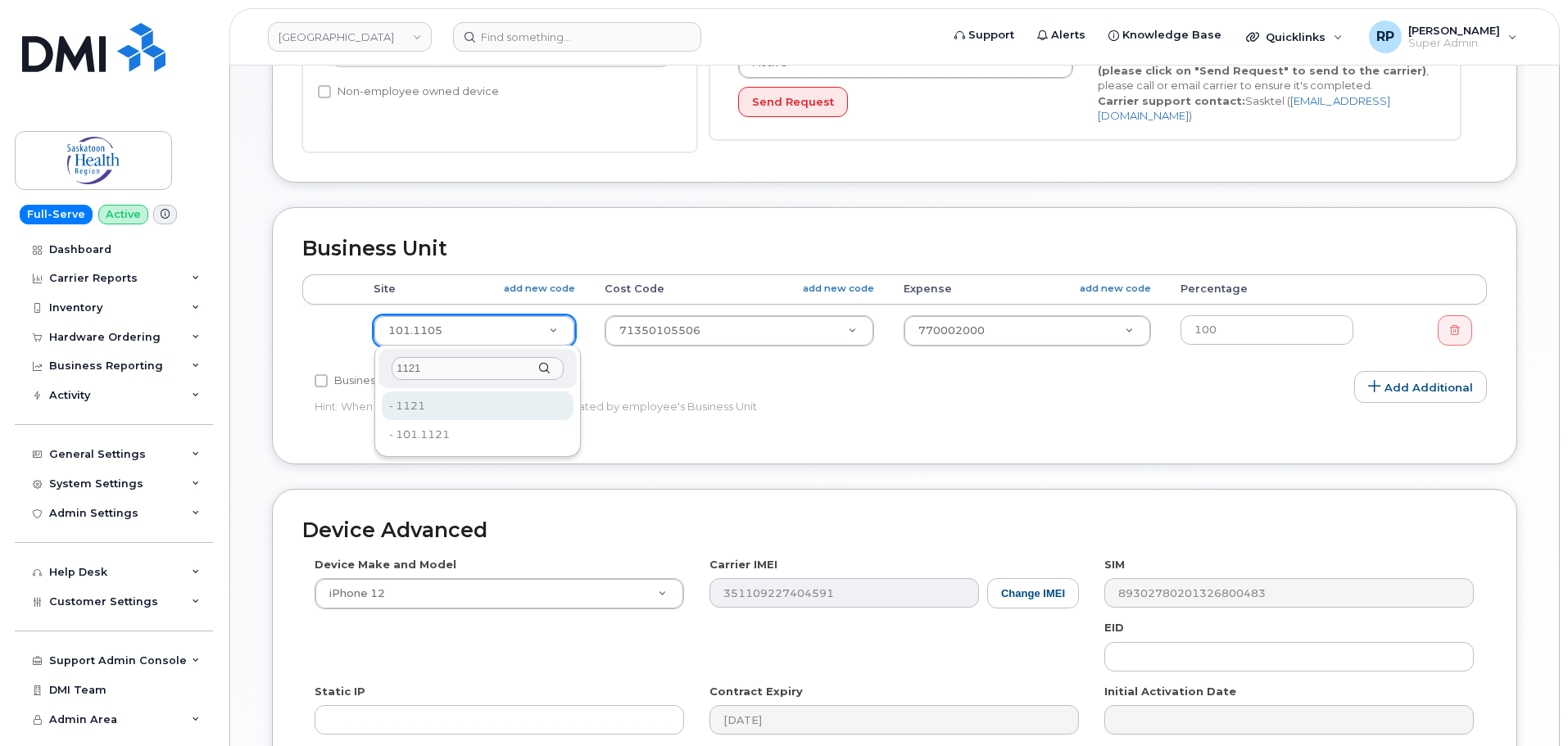
type input "1121"
type input "15423"
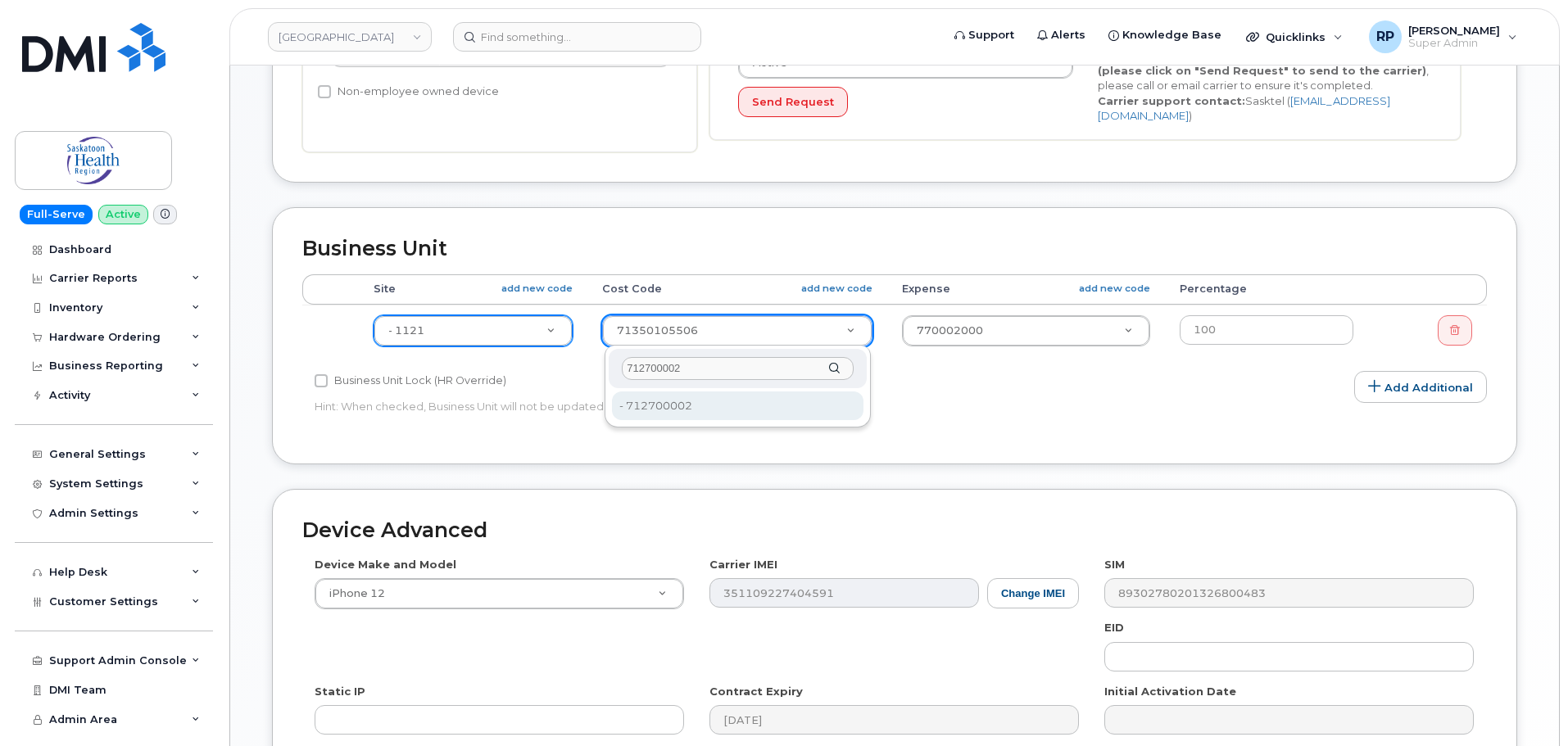
type input "712700002"
type input "15569"
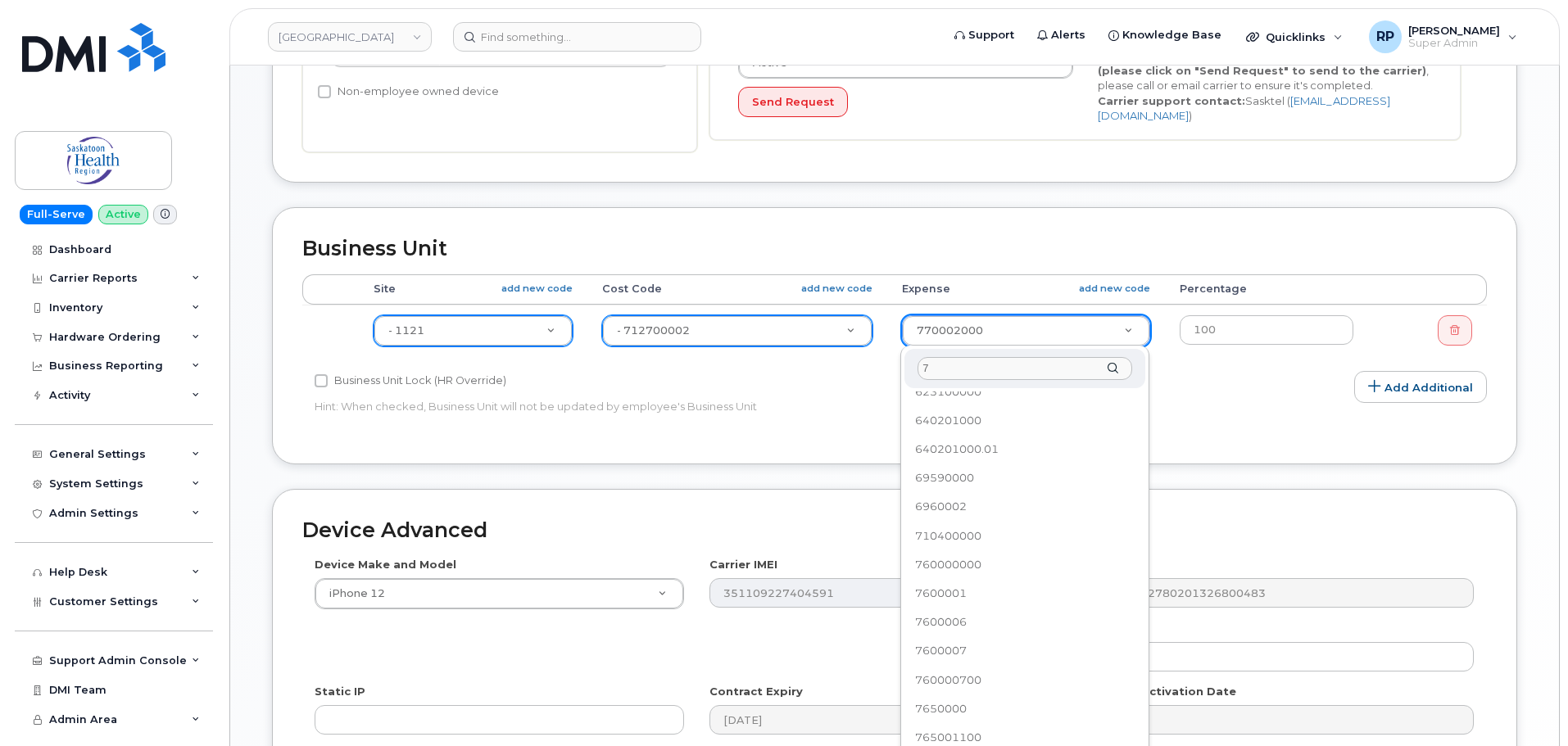
scroll to position [0, 0]
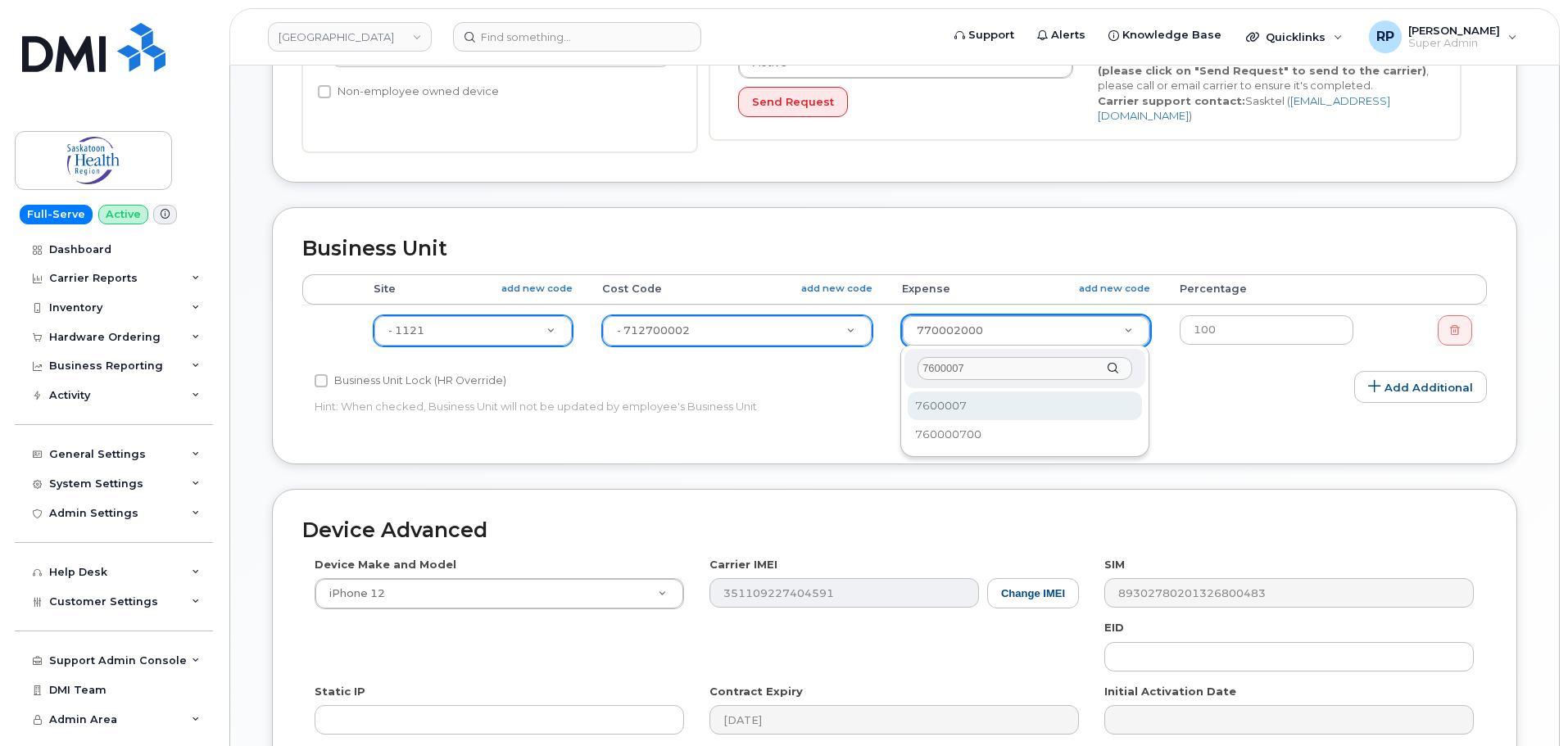
type input "7600007"
select select "18172"
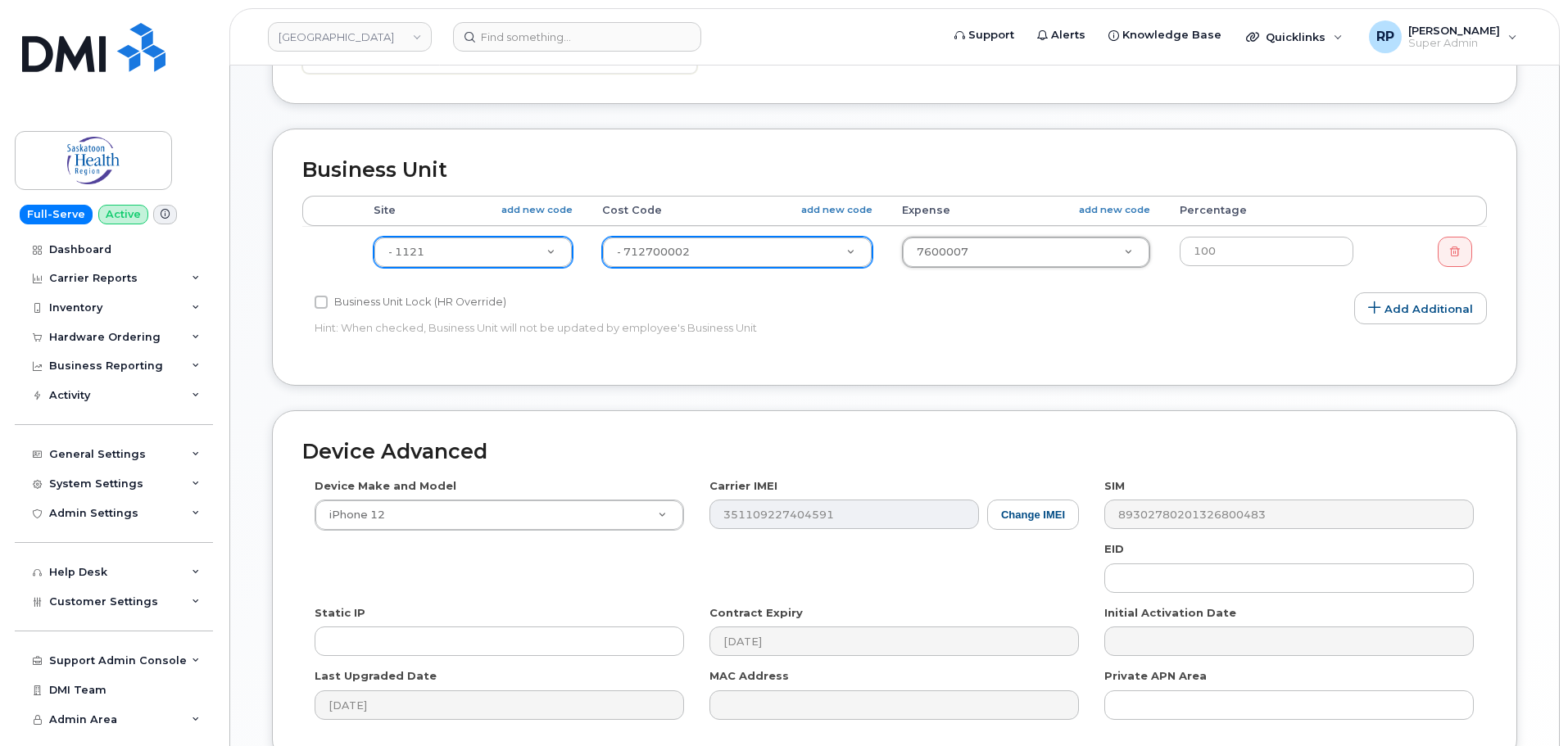
scroll to position [778, 0]
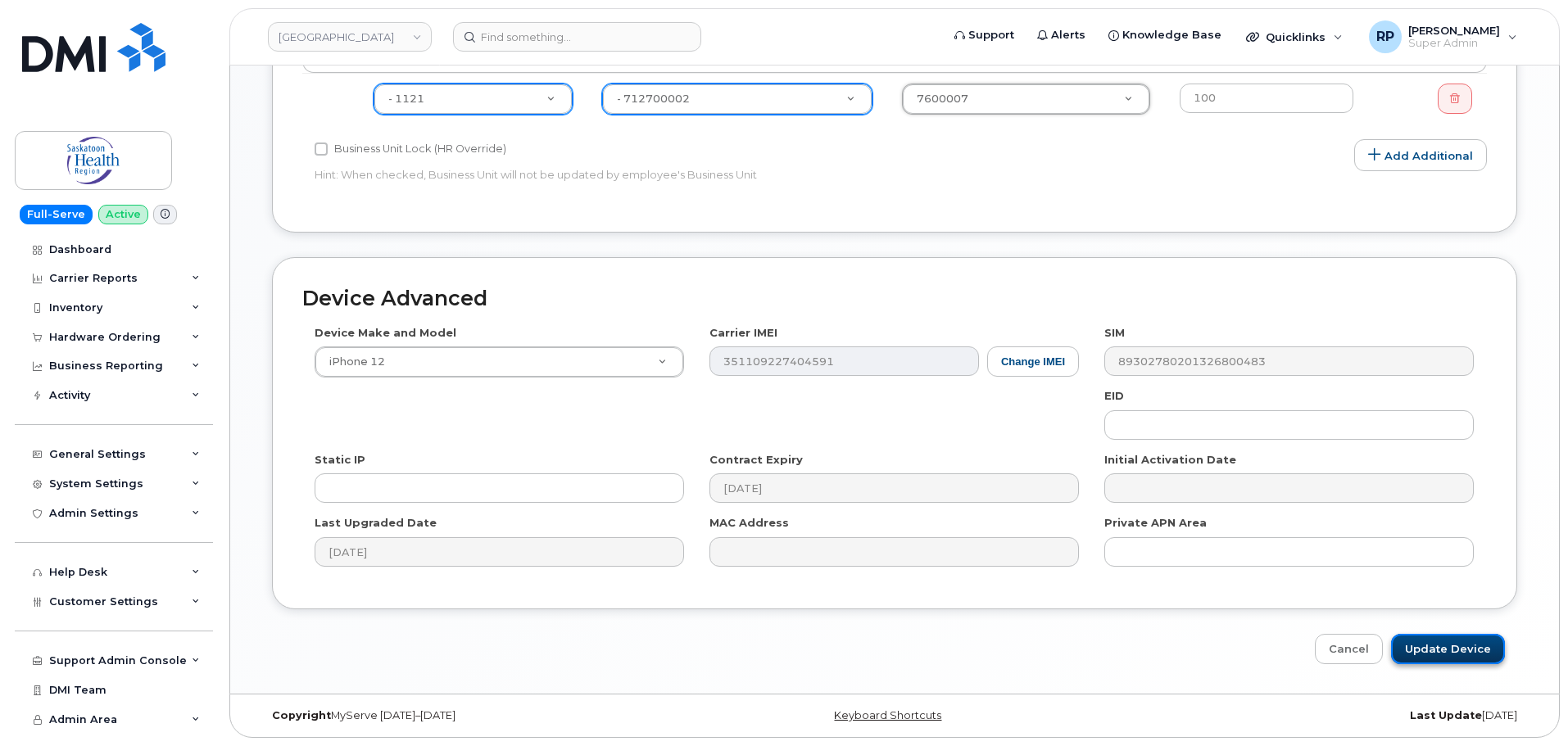
click at [1417, 651] on input "Update Device" at bounding box center [1448, 648] width 114 height 30
type input "Saving..."
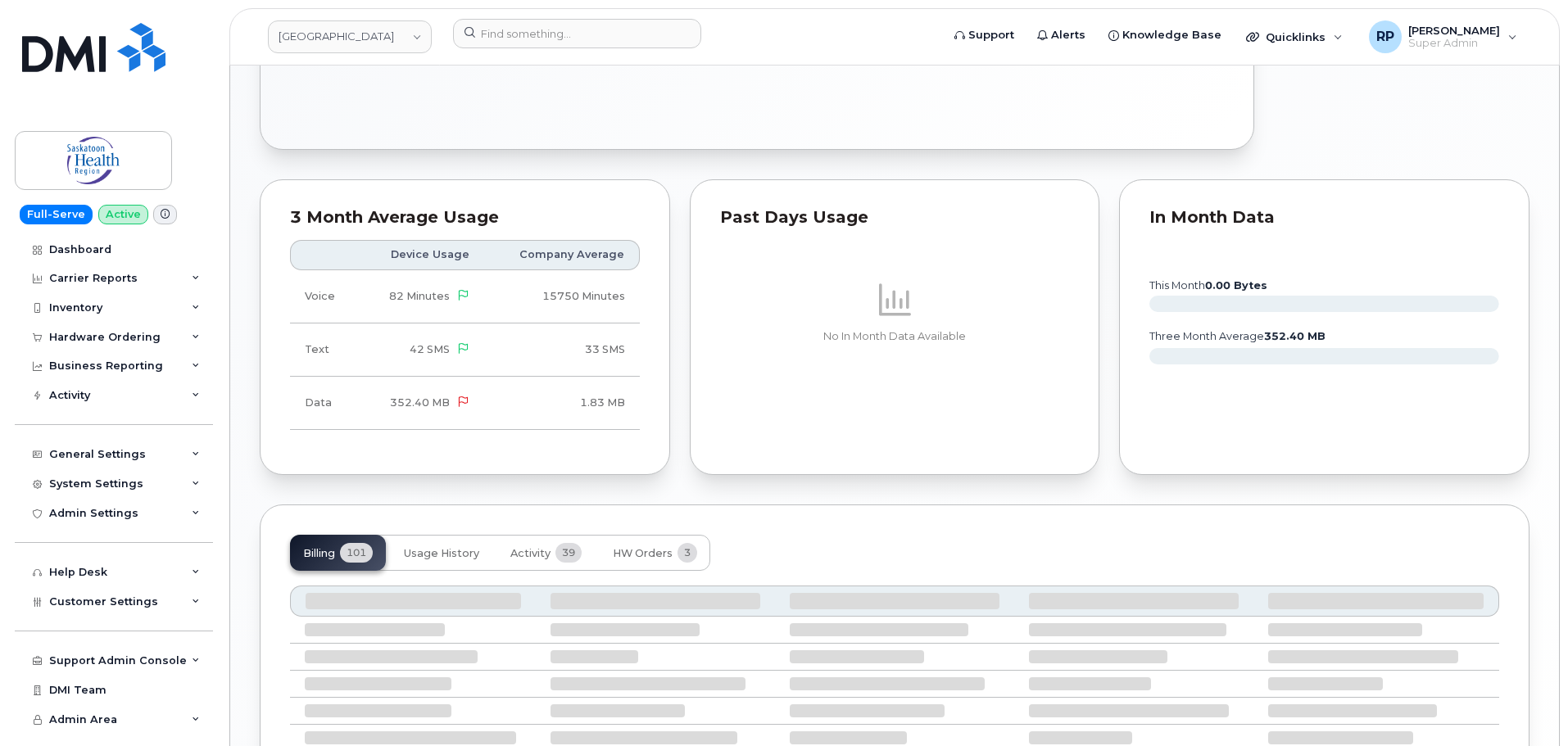
scroll to position [1023, 0]
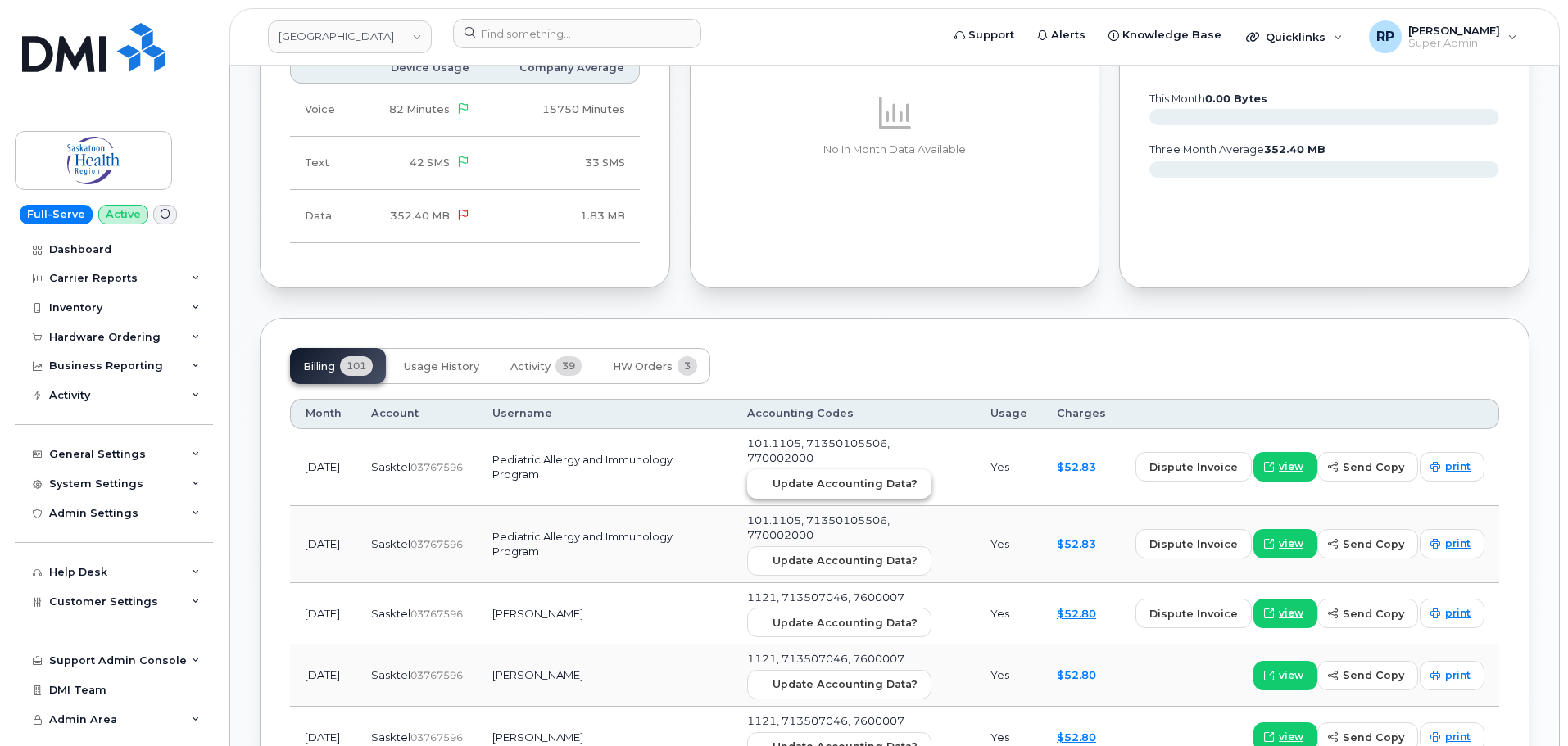
click at [855, 493] on button "Update Accounting Data?" at bounding box center [839, 484] width 184 height 29
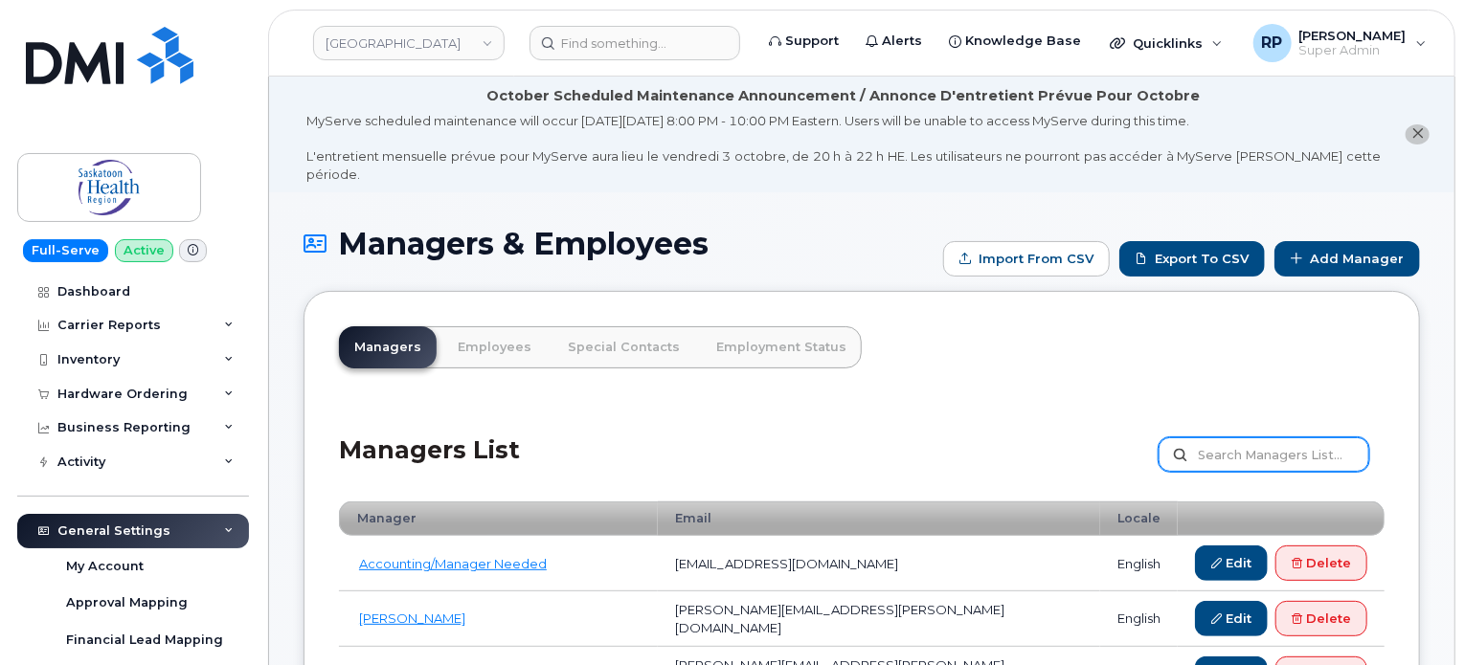
click at [1245, 438] on input "text" at bounding box center [1263, 455] width 211 height 34
type input "lori bj"
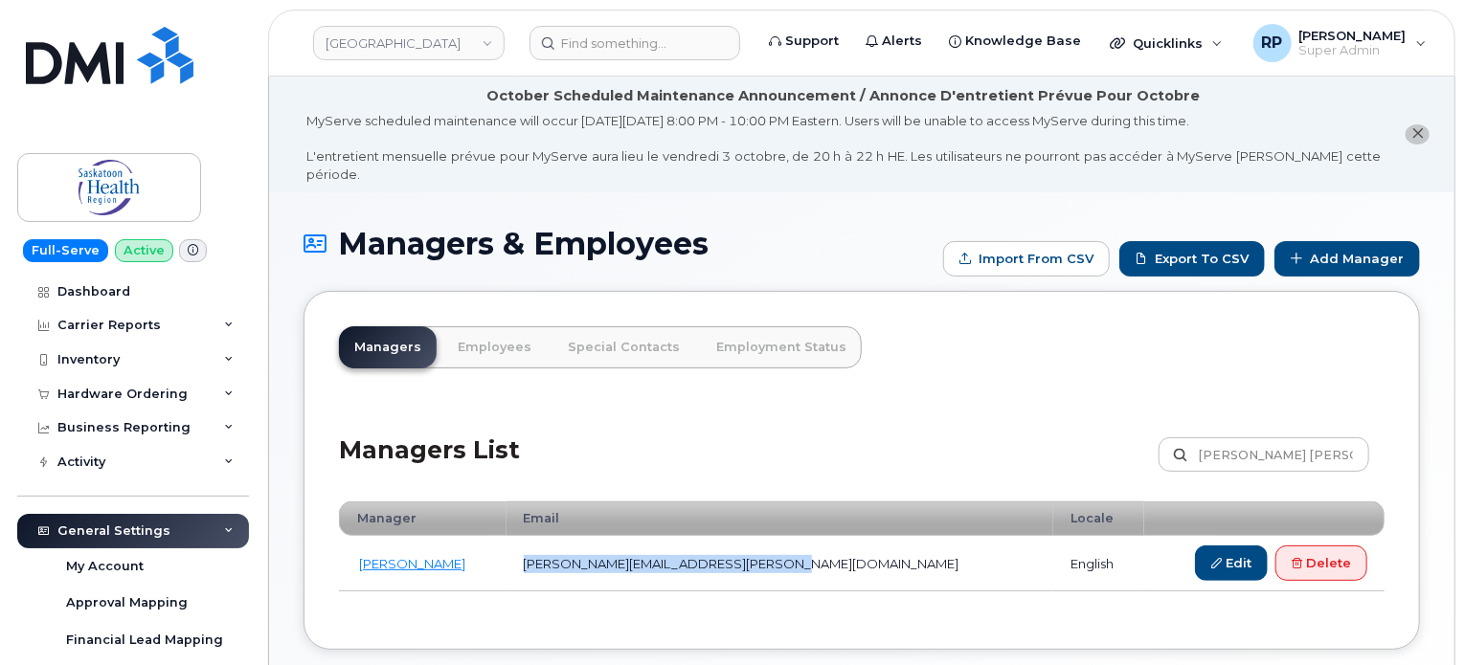
drag, startPoint x: 823, startPoint y: 536, endPoint x: 540, endPoint y: 545, distance: 283.5
click at [540, 545] on td "[PERSON_NAME][EMAIL_ADDRESS][PERSON_NAME][DOMAIN_NAME]" at bounding box center [780, 564] width 548 height 56
copy td "[PERSON_NAME][EMAIL_ADDRESS][PERSON_NAME][DOMAIN_NAME]"
click at [147, 328] on div "Carrier Reports" at bounding box center [108, 325] width 103 height 15
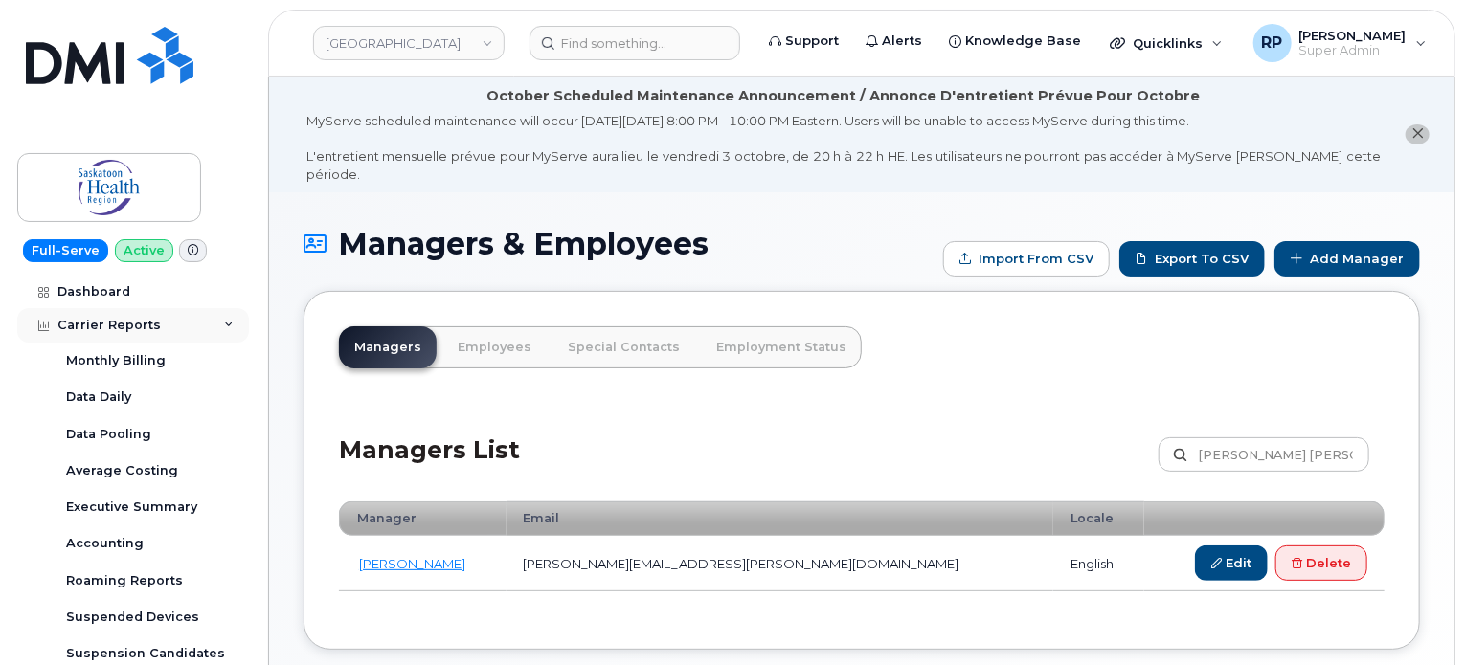
click at [142, 328] on div "Carrier Reports" at bounding box center [108, 325] width 103 height 15
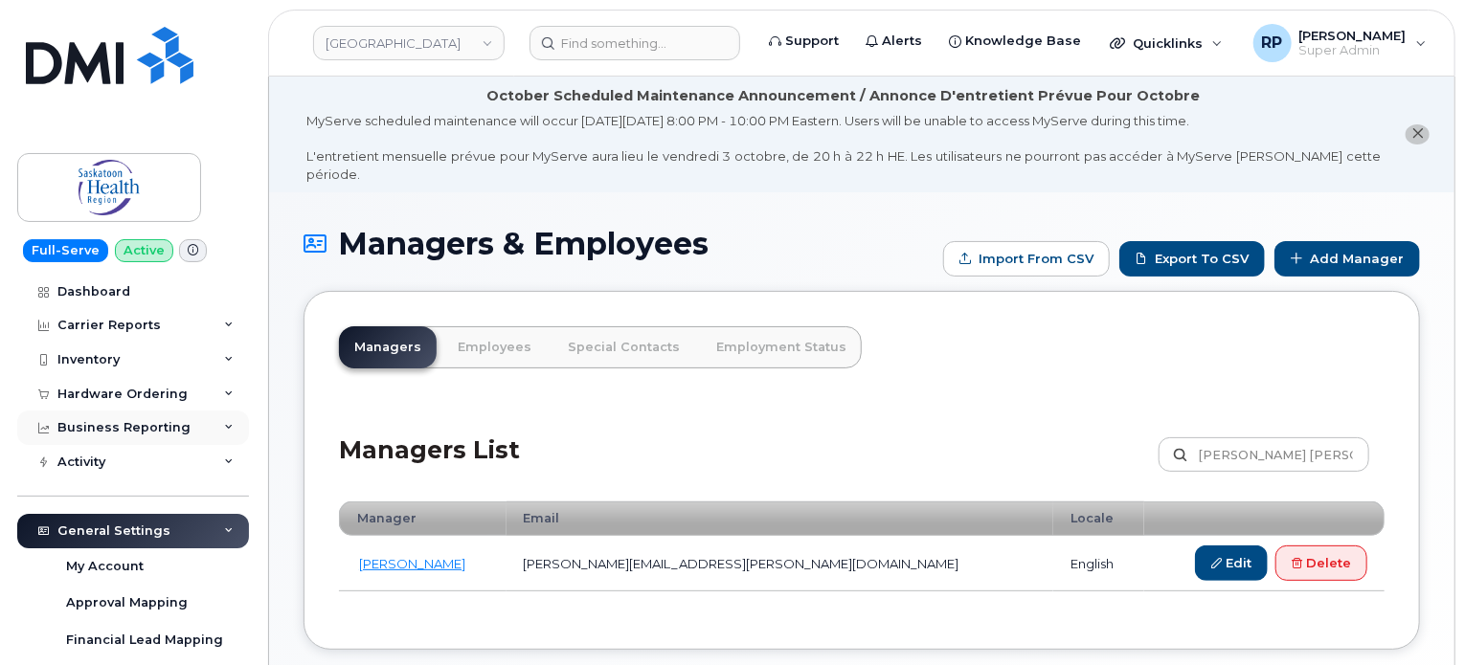
click at [126, 427] on div "Business Reporting" at bounding box center [123, 427] width 133 height 15
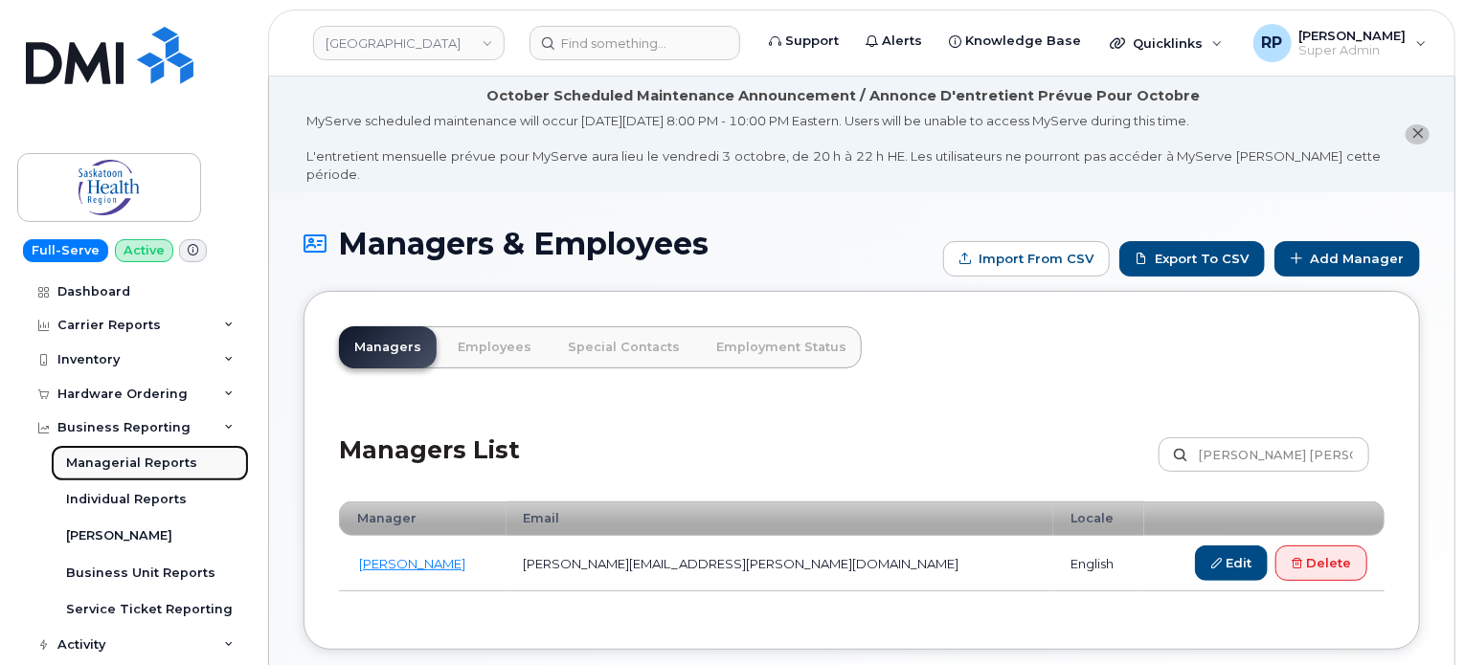
click at [125, 468] on div "Managerial Reports" at bounding box center [131, 463] width 131 height 17
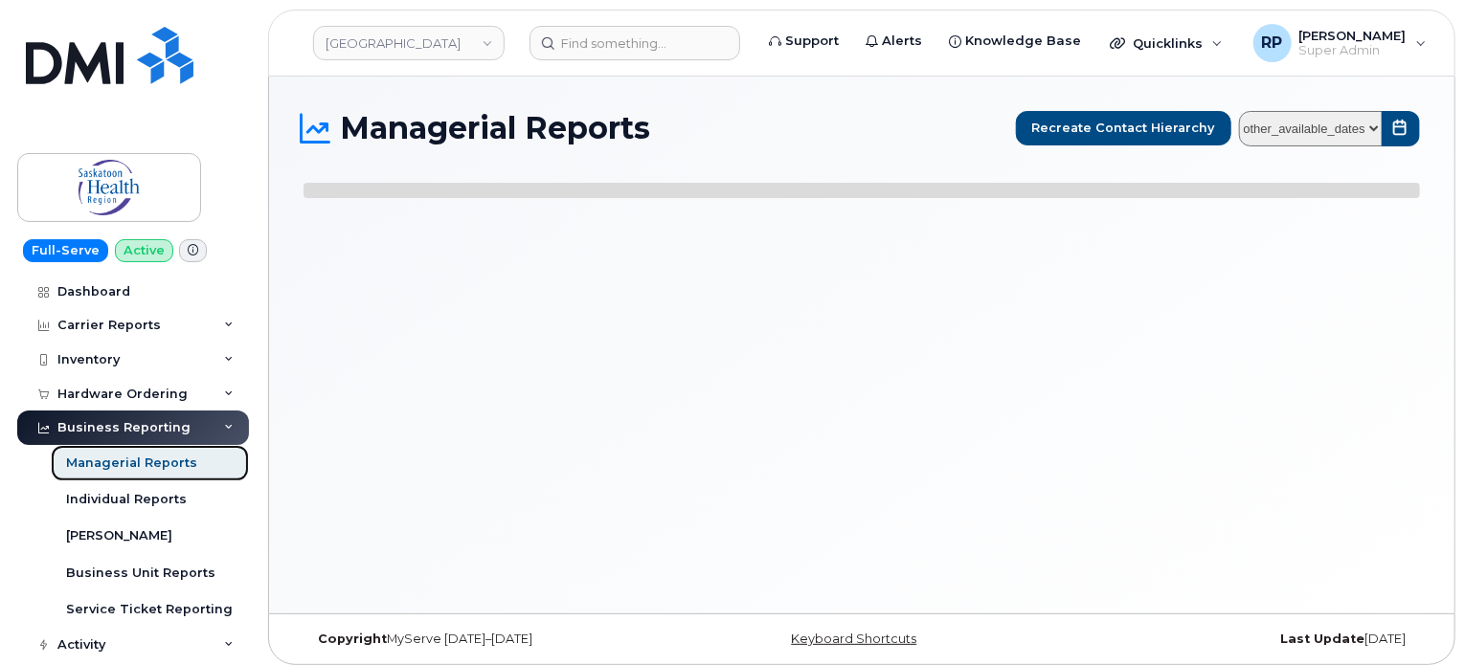
select select
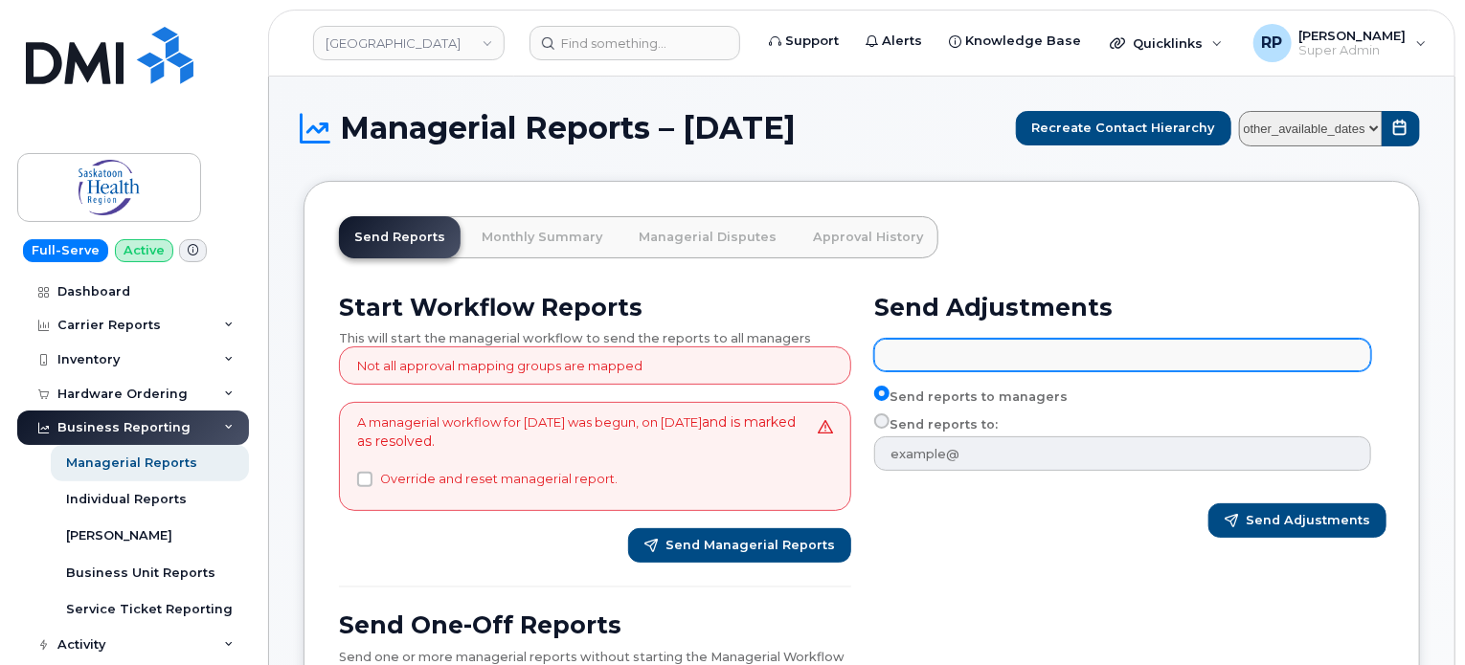
click at [1003, 348] on input "text" at bounding box center [1126, 354] width 480 height 27
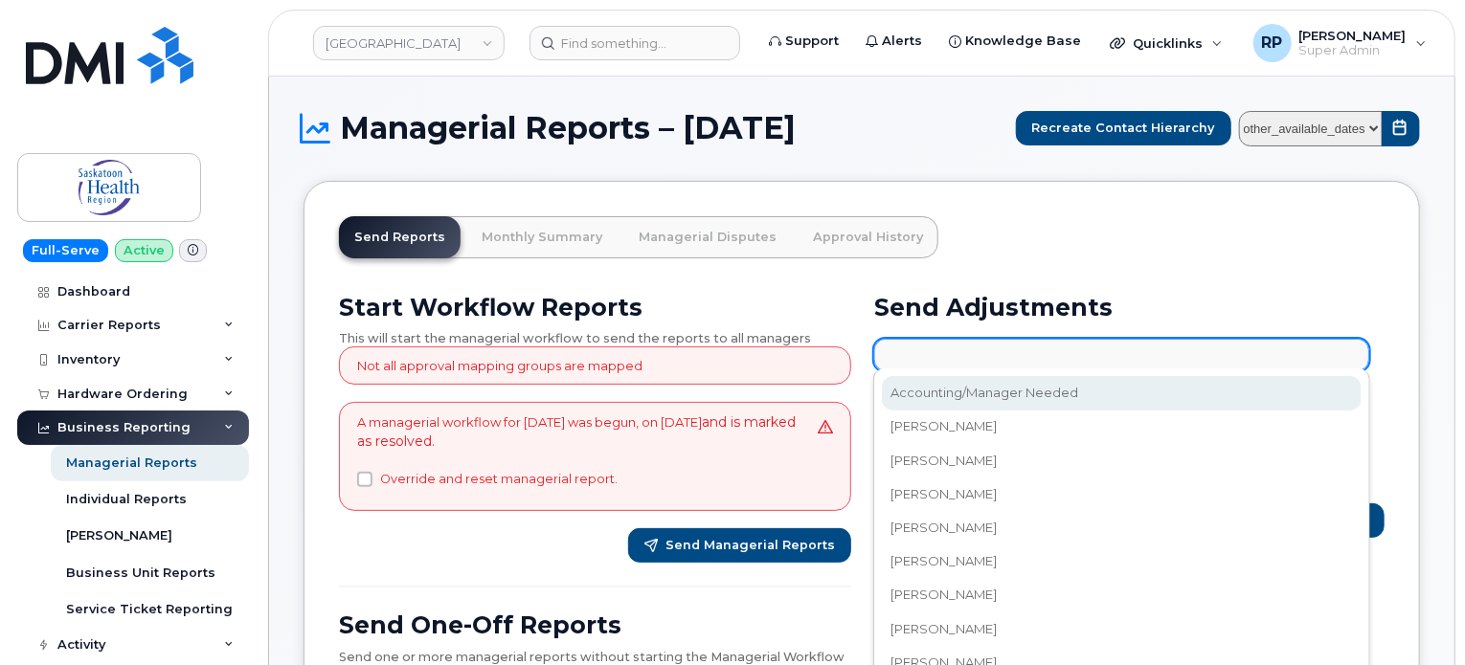
paste input "[PERSON_NAME][EMAIL_ADDRESS][PERSON_NAME][DOMAIN_NAME]"
type input "[PERSON_NAME][EMAIL_ADDRESS][PERSON_NAME][DOMAIN_NAME]"
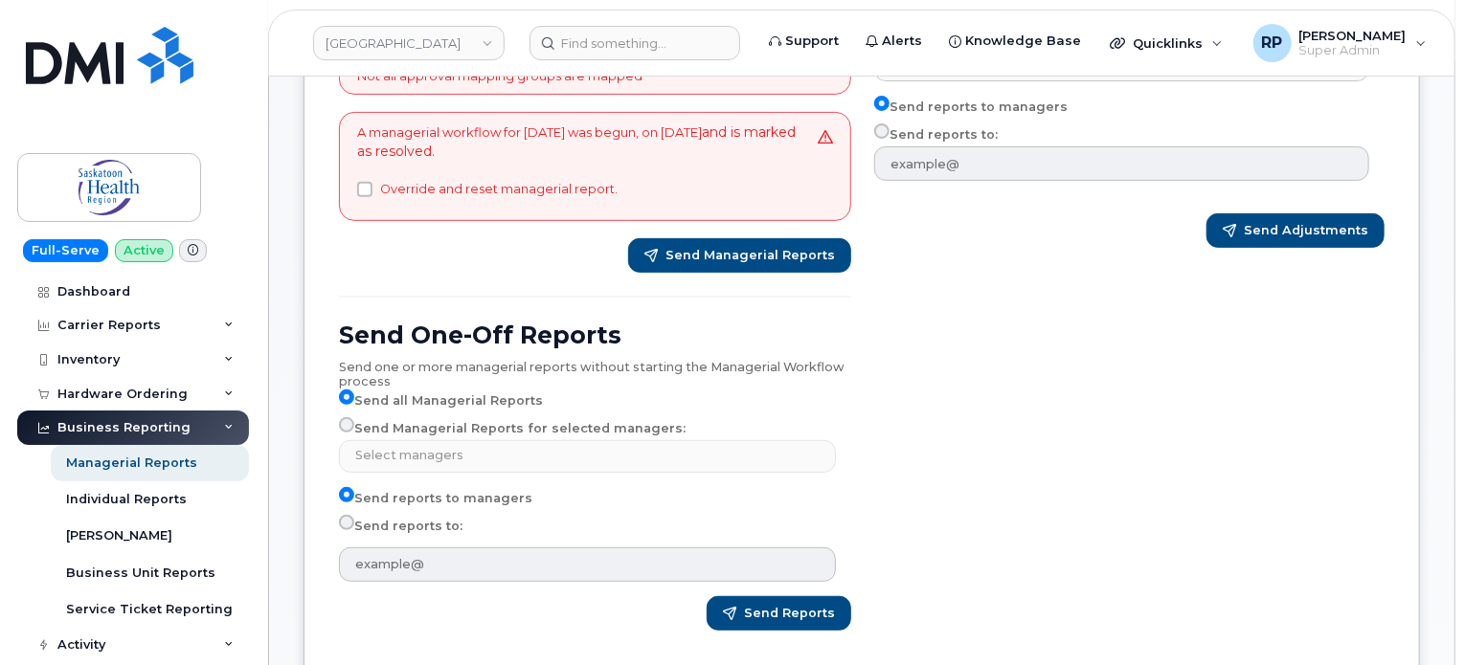
scroll to position [319, 0]
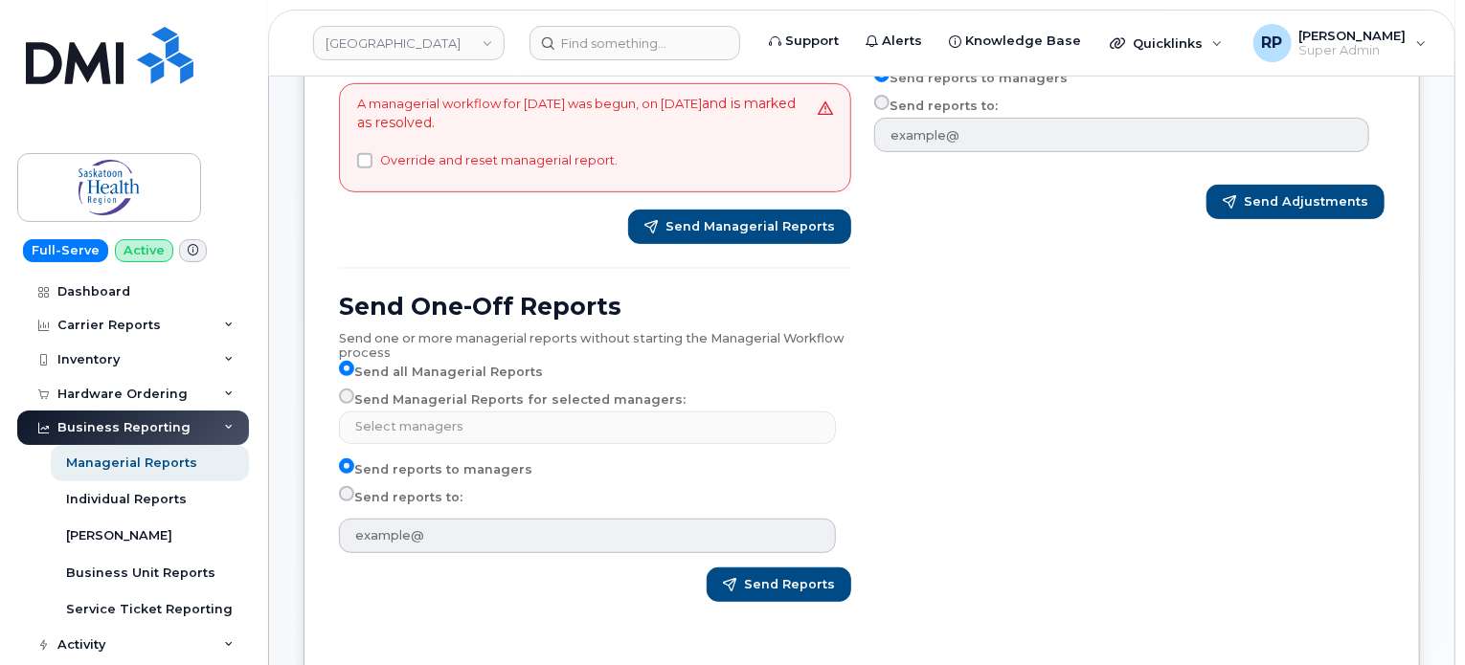
type input "Select managers"
click at [346, 393] on input "Send Managerial Reports for selected managers:" at bounding box center [346, 396] width 15 height 15
radio input "true"
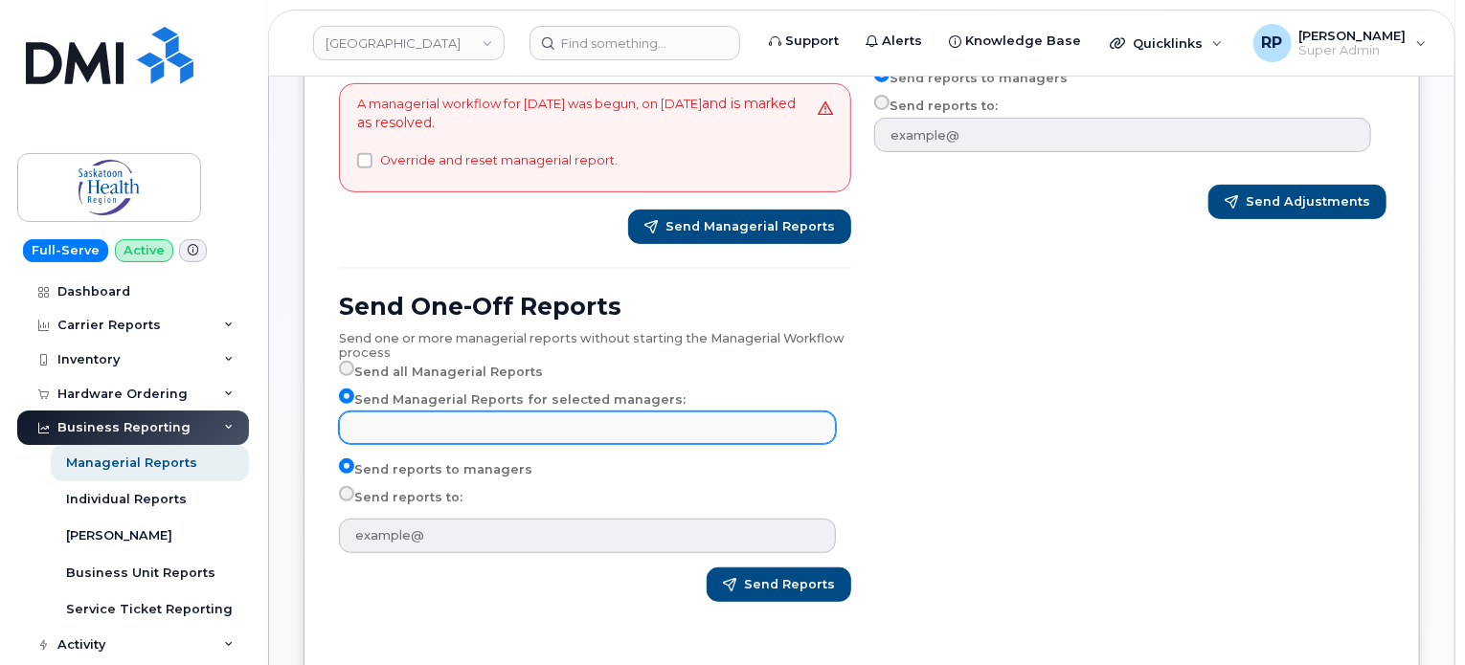
click at [425, 434] on input "text" at bounding box center [590, 427] width 480 height 27
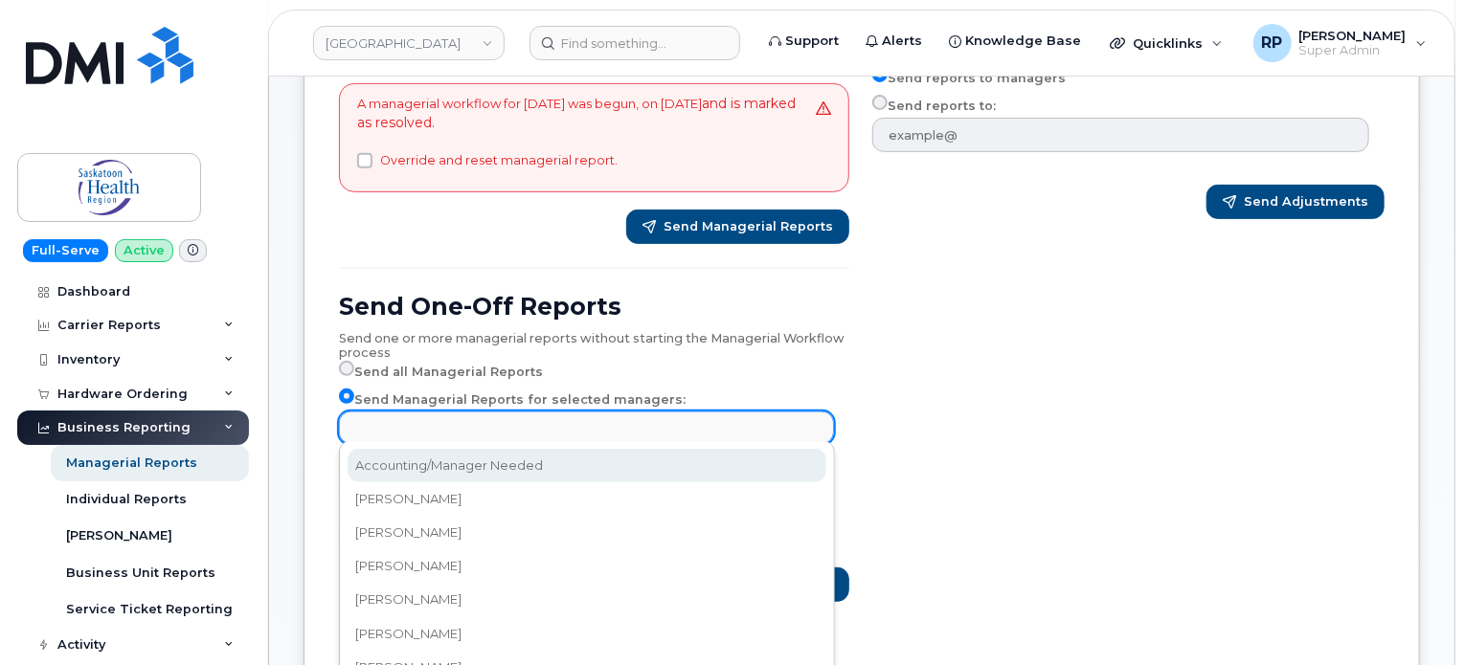
paste input "lori.bjorkman@saskhealthauthority.ca"
type input "lori.bjorkman@saskhealthauthority.ca"
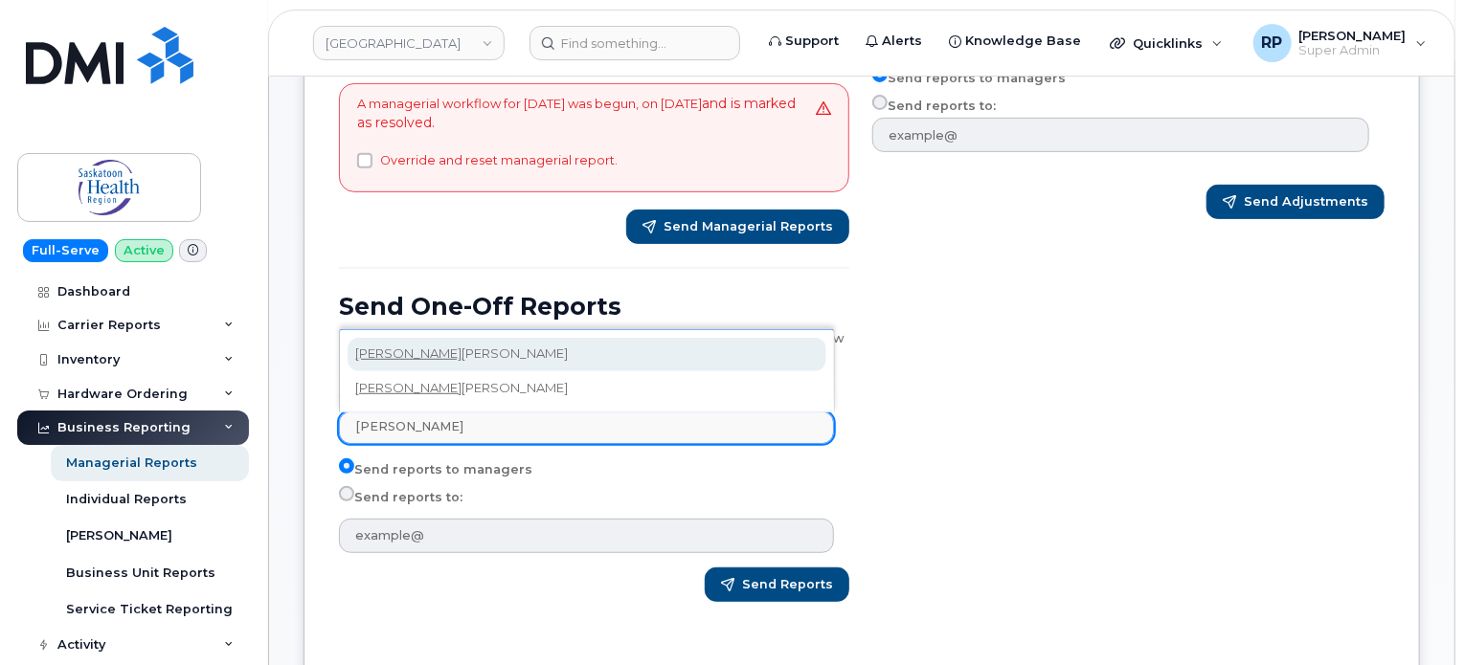
type input "lori"
select select "bbb0c99a-3cdd-4e76-9318-50a84866a62e"
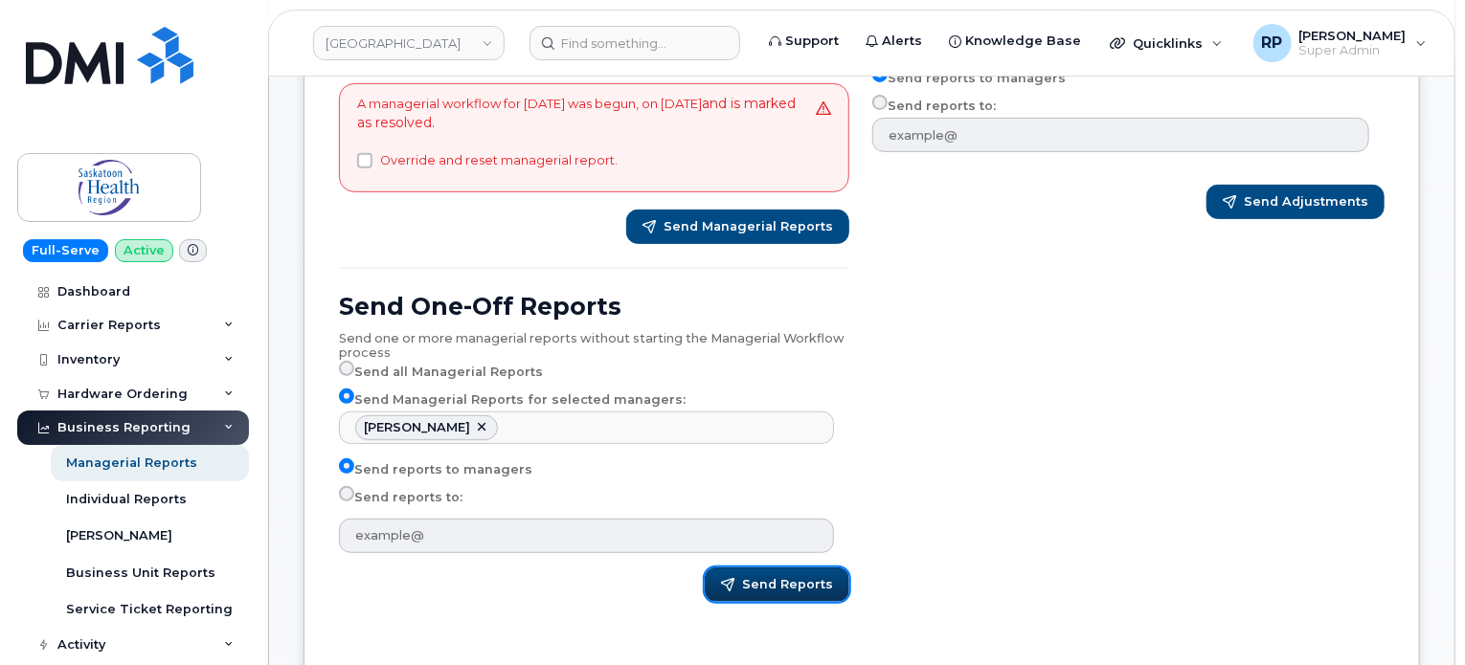
click at [774, 584] on span "Send Reports" at bounding box center [787, 584] width 91 height 17
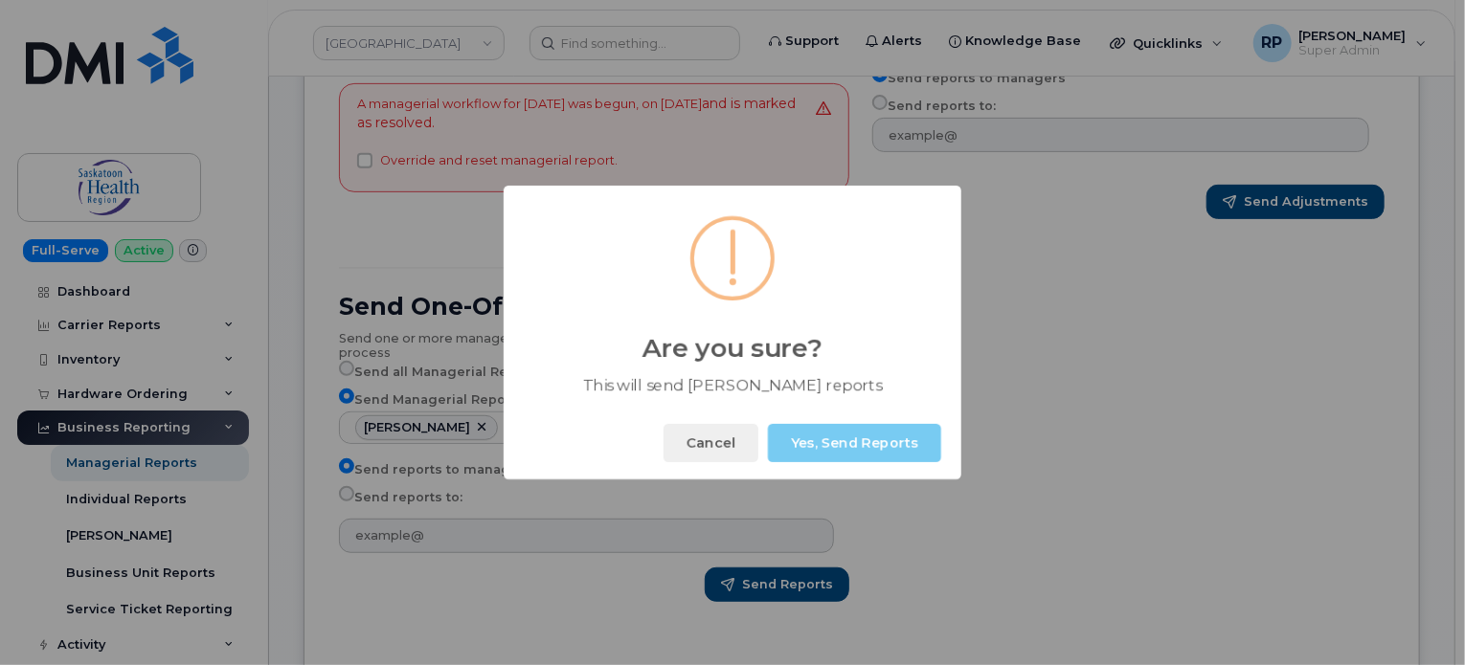
click at [828, 441] on button "Yes, Send Reports" at bounding box center [854, 443] width 173 height 38
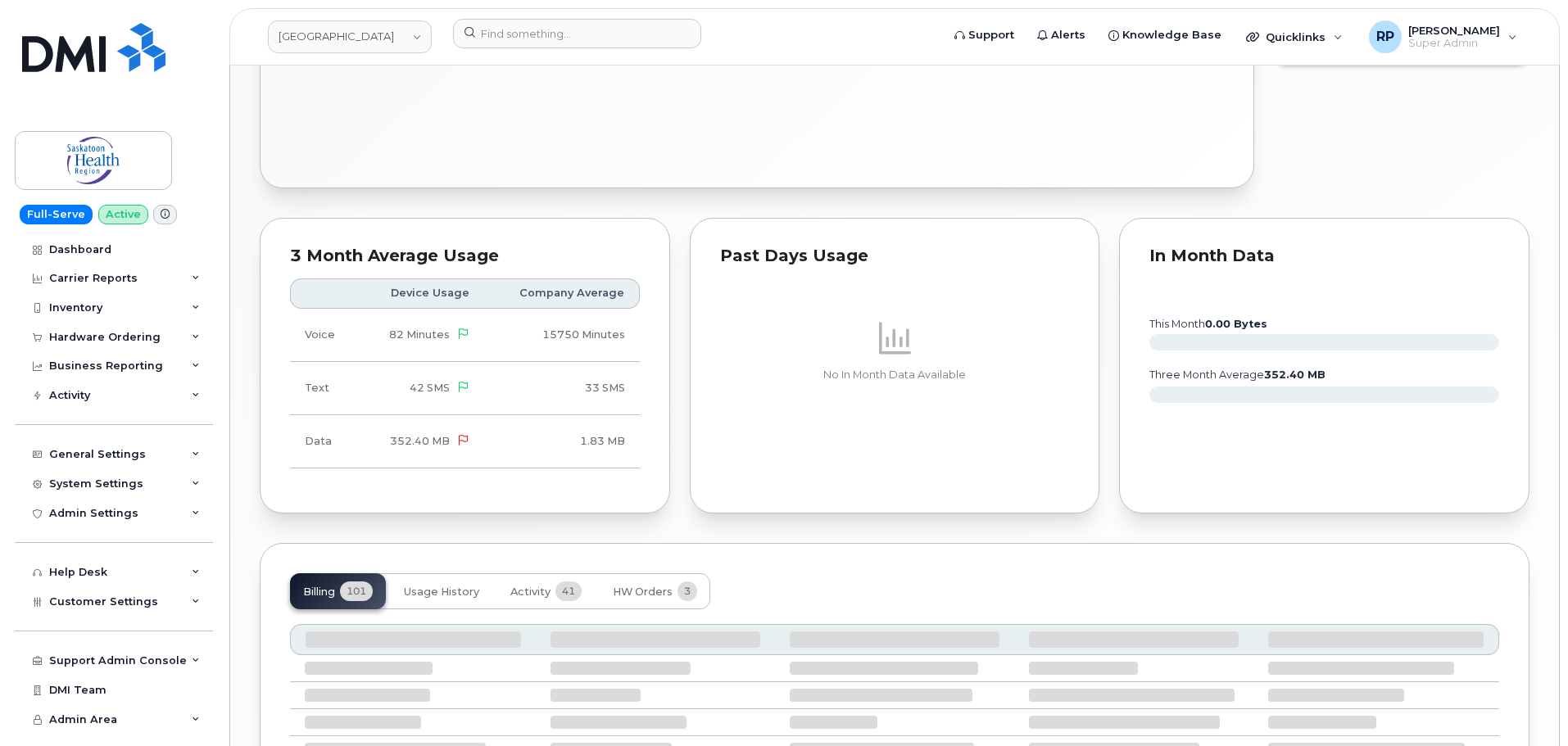
scroll to position [1023, 0]
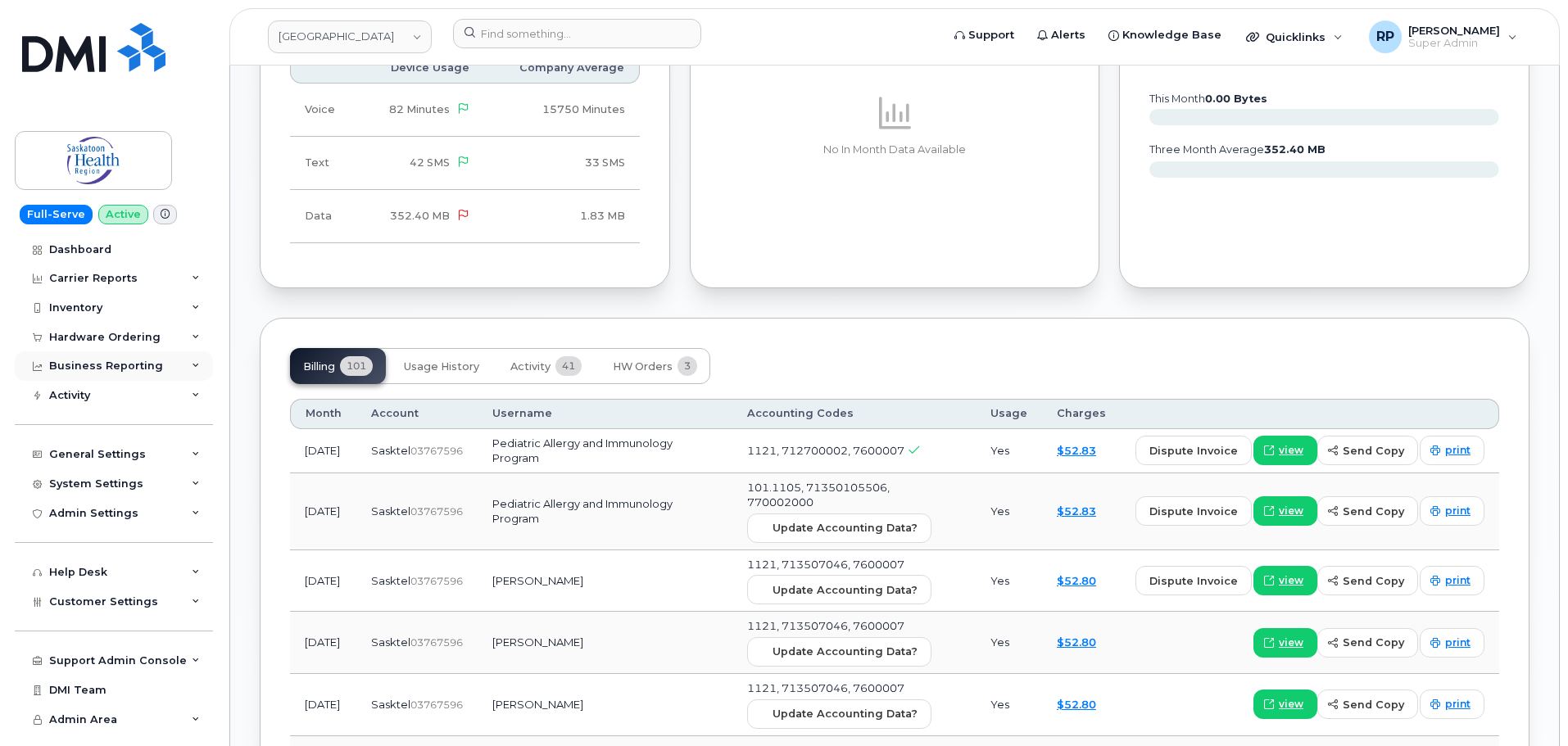
click at [134, 373] on div "Business Reporting" at bounding box center [114, 366] width 199 height 29
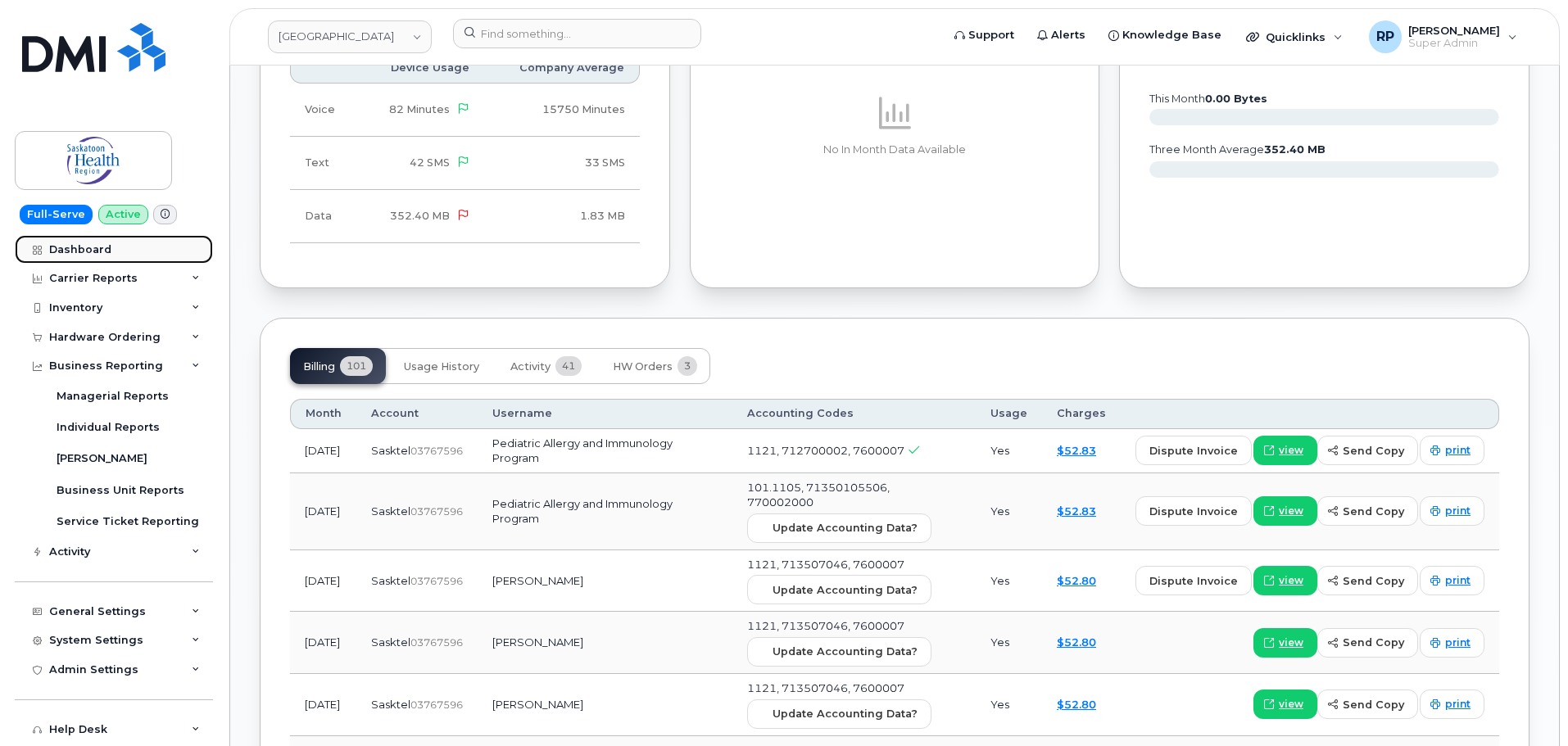
click at [95, 247] on div "Dashboard" at bounding box center [80, 249] width 62 height 13
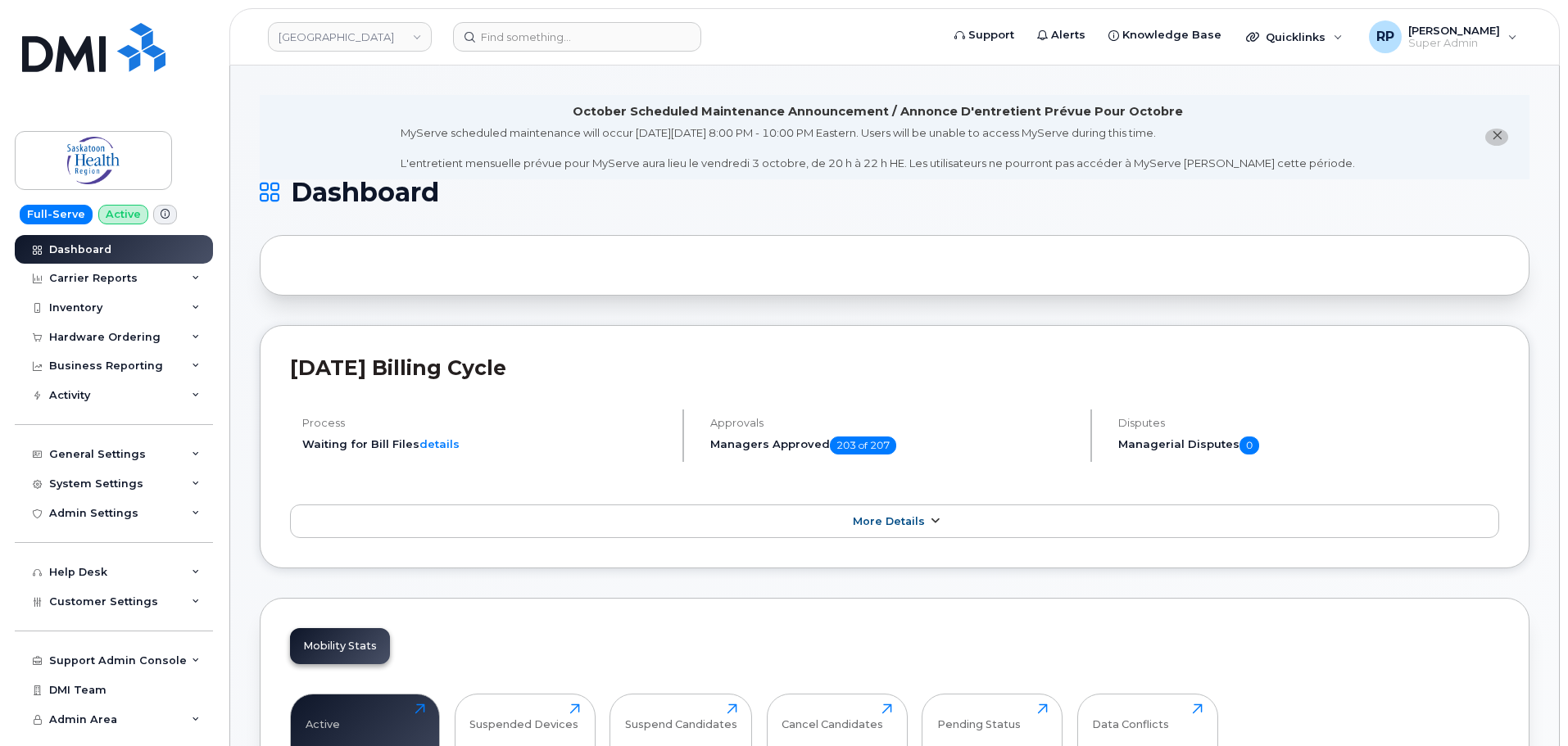
click at [905, 524] on span "More Details" at bounding box center [889, 521] width 72 height 12
